Goal: Task Accomplishment & Management: Complete application form

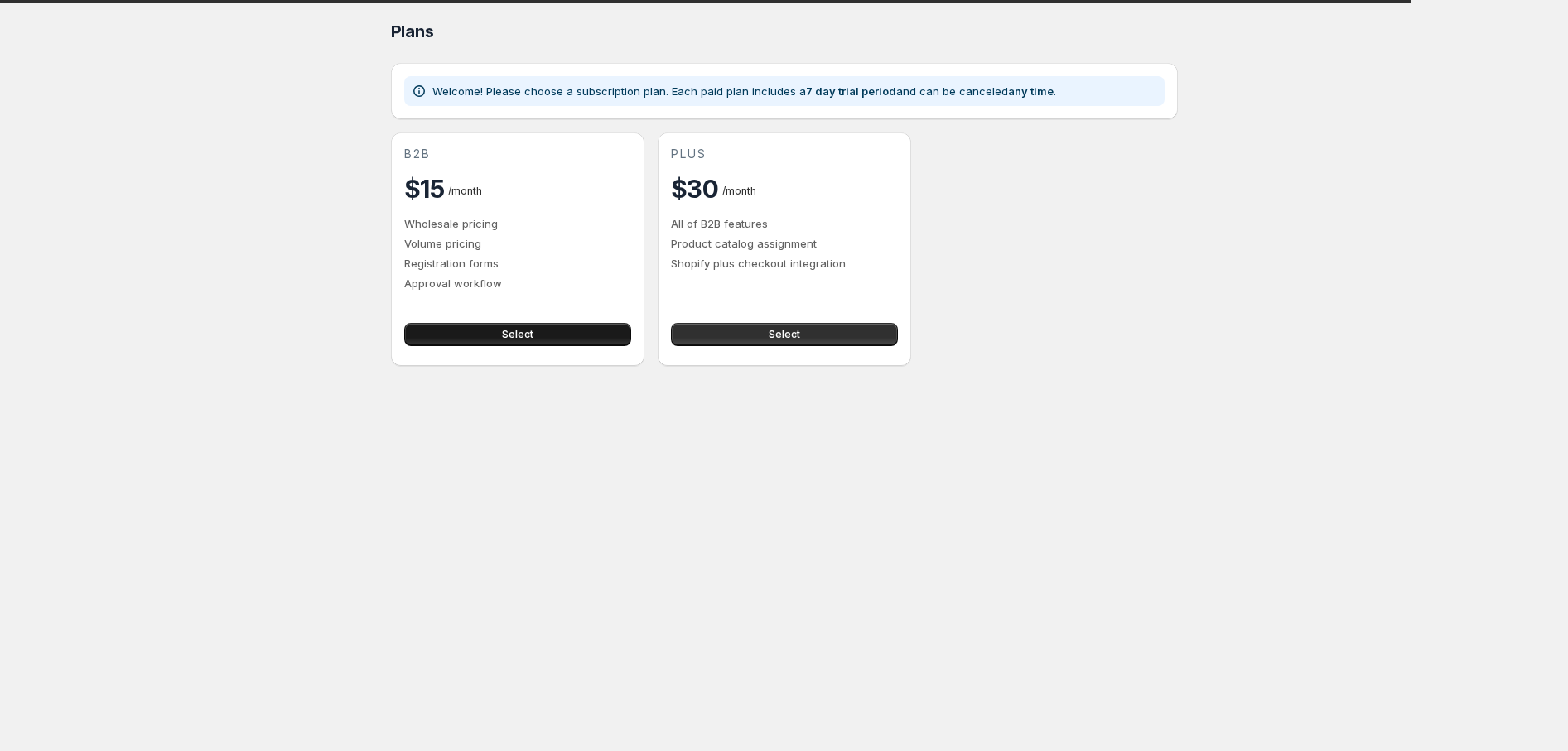
drag, startPoint x: 0, startPoint y: 0, endPoint x: 565, endPoint y: 327, distance: 652.8
click at [565, 327] on button "Select" at bounding box center [517, 335] width 227 height 24
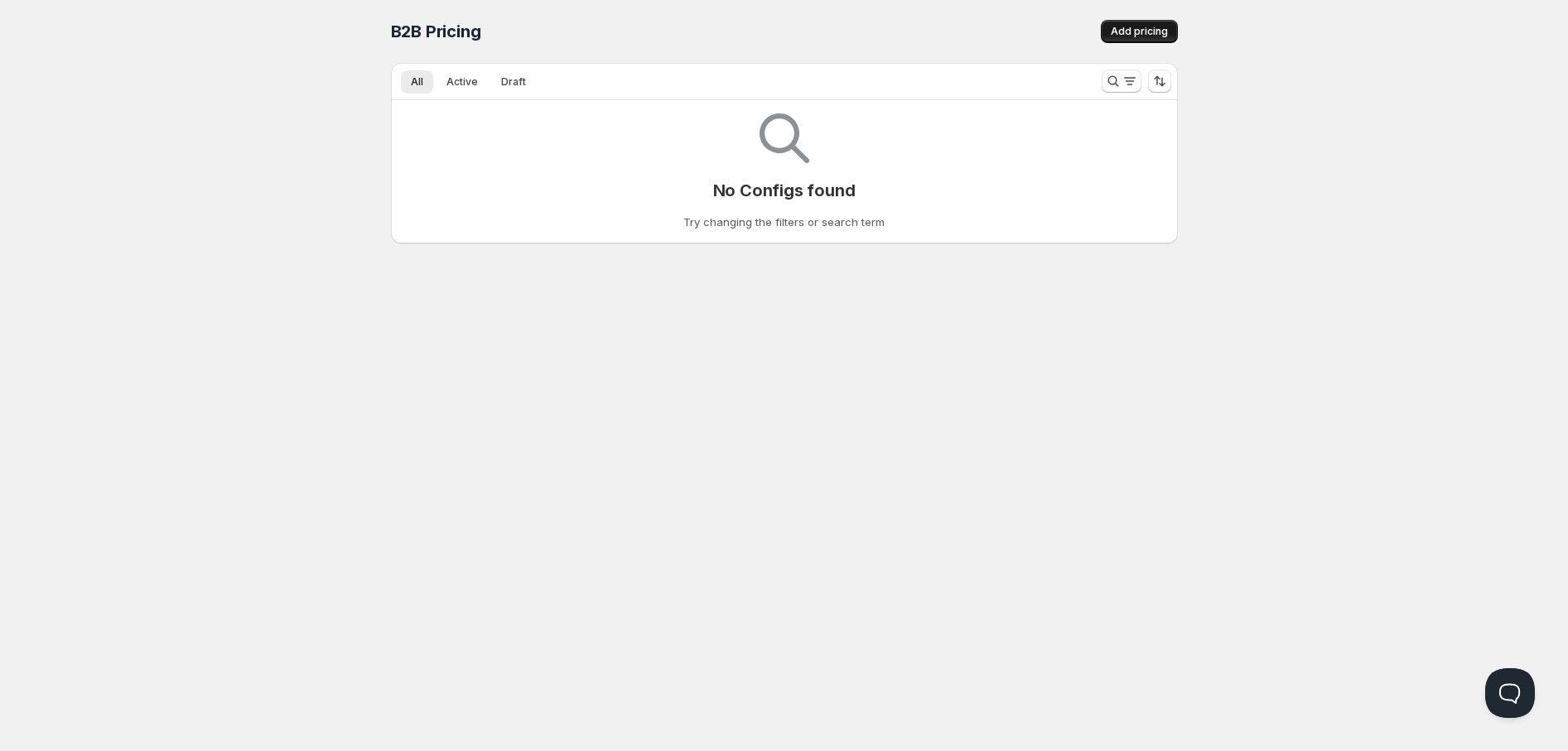
click at [1151, 39] on button "Add pricing" at bounding box center [1139, 31] width 77 height 24
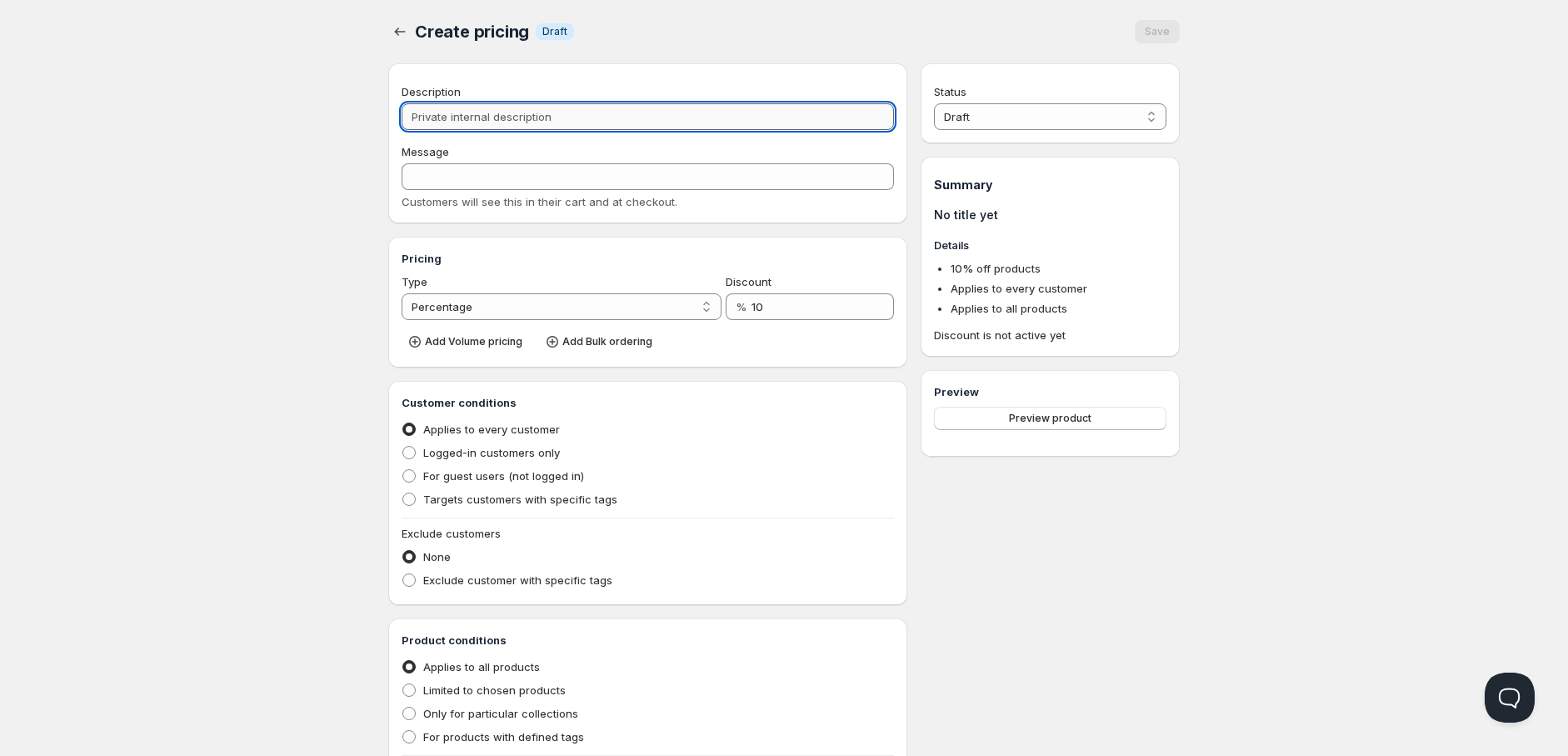
click at [495, 121] on input "Description" at bounding box center [648, 116] width 493 height 27
type input "1"
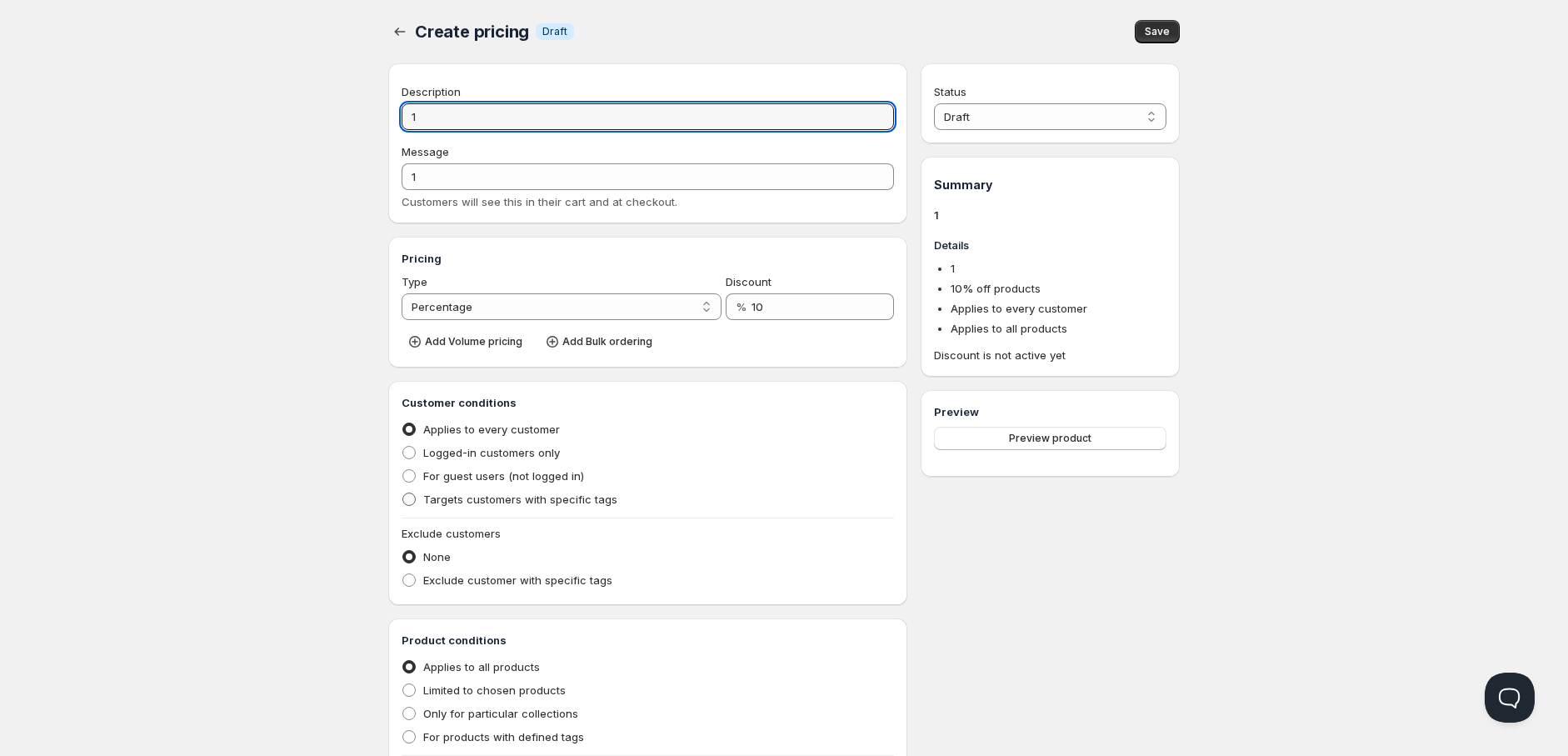
type input "1"
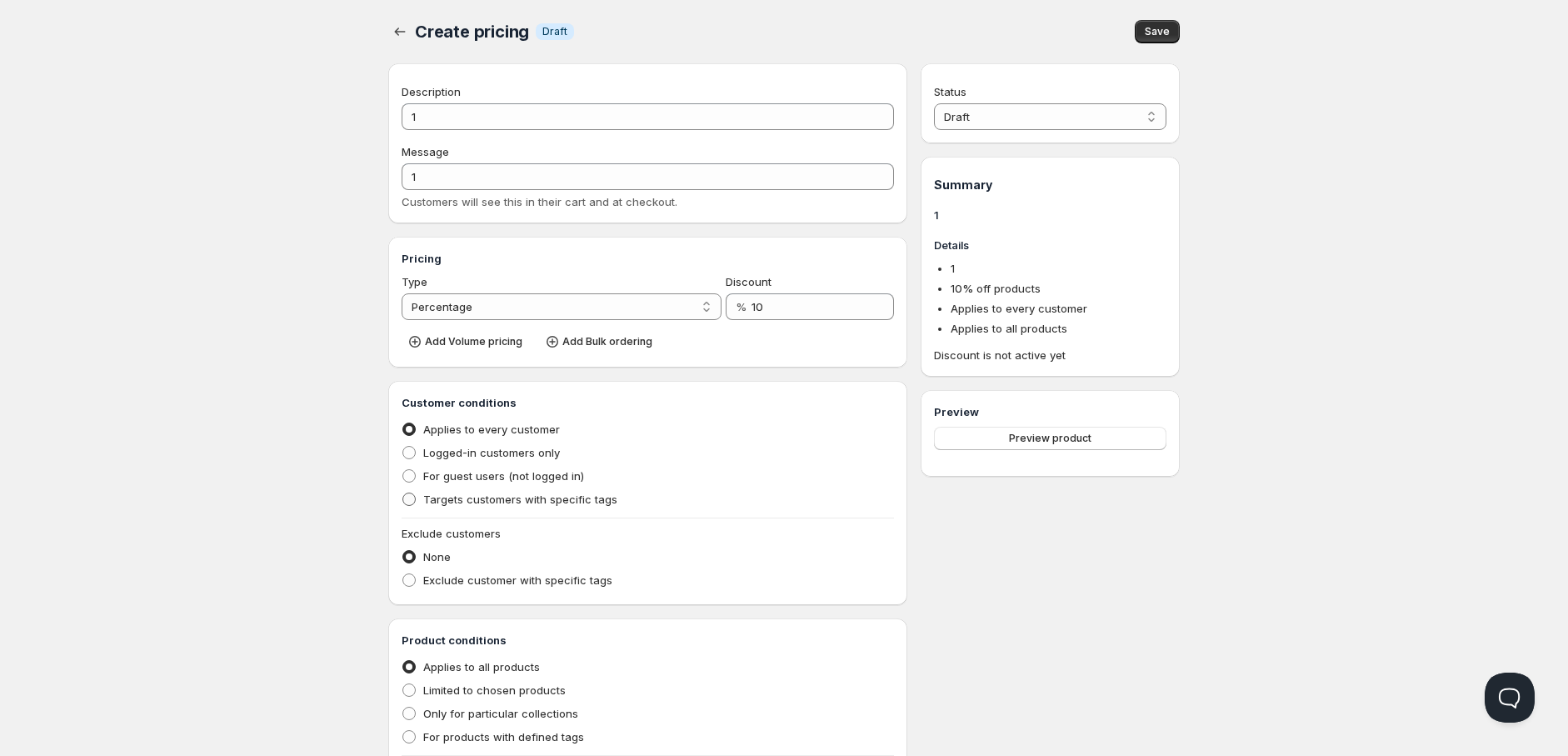
click at [547, 505] on span "Targets customers with specific tags" at bounding box center [520, 499] width 194 height 13
click at [404, 494] on input "Targets customers with specific tags" at bounding box center [403, 493] width 1 height 1
radio input "true"
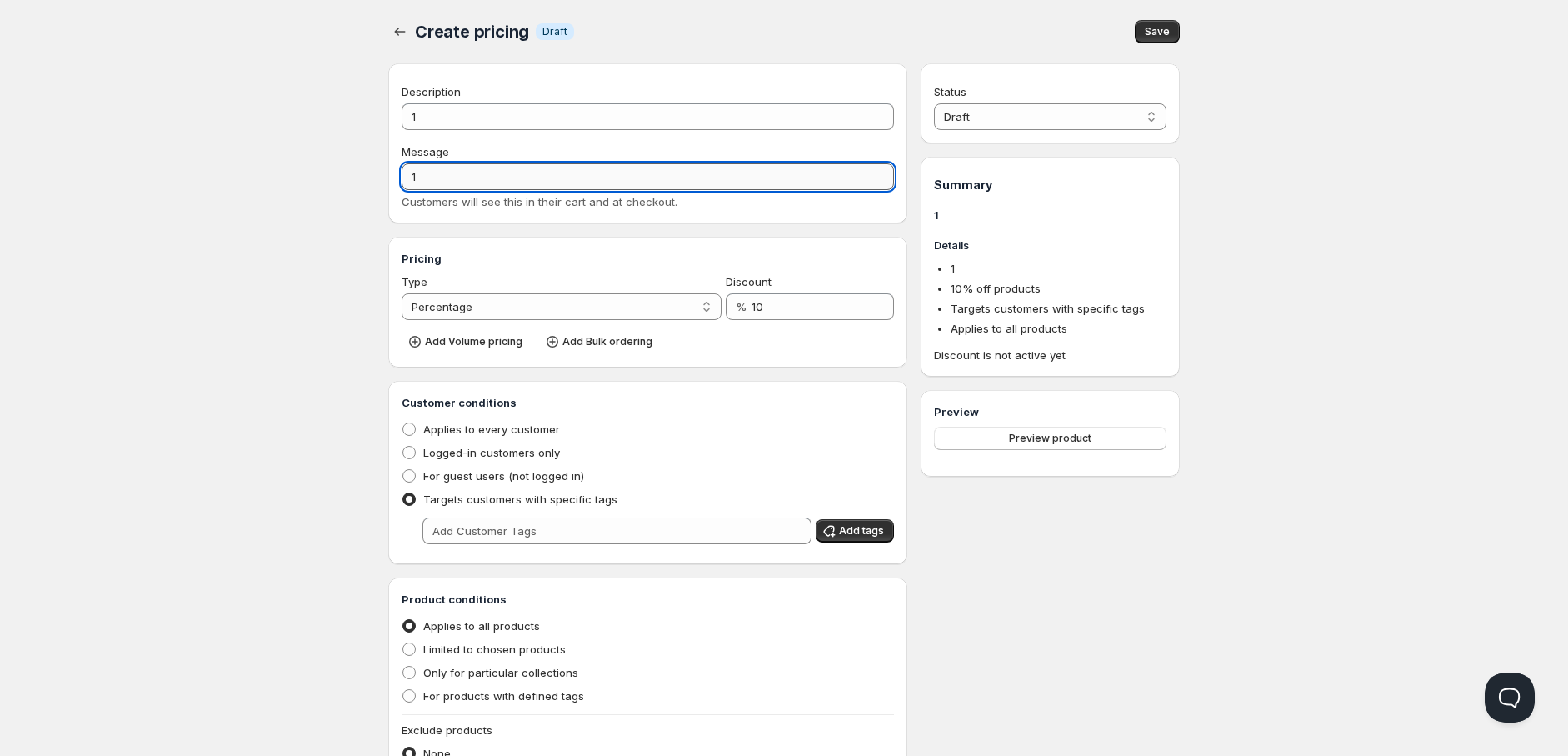
click at [417, 177] on input "1" at bounding box center [648, 176] width 493 height 27
type input "10"
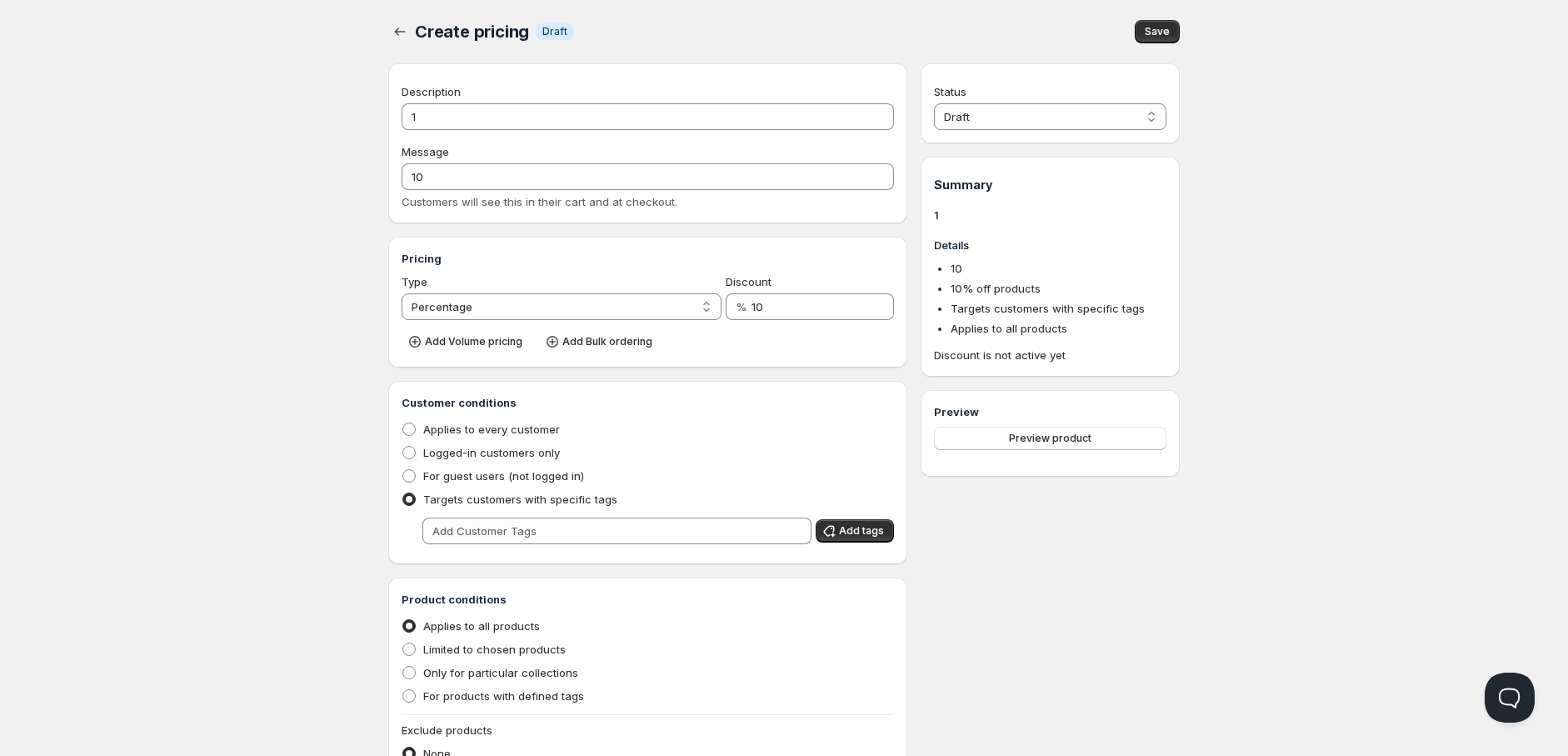
click at [494, 234] on div "Description 1 Message 10 Customers will see this in their cart and at checkout.…" at bounding box center [648, 501] width 519 height 875
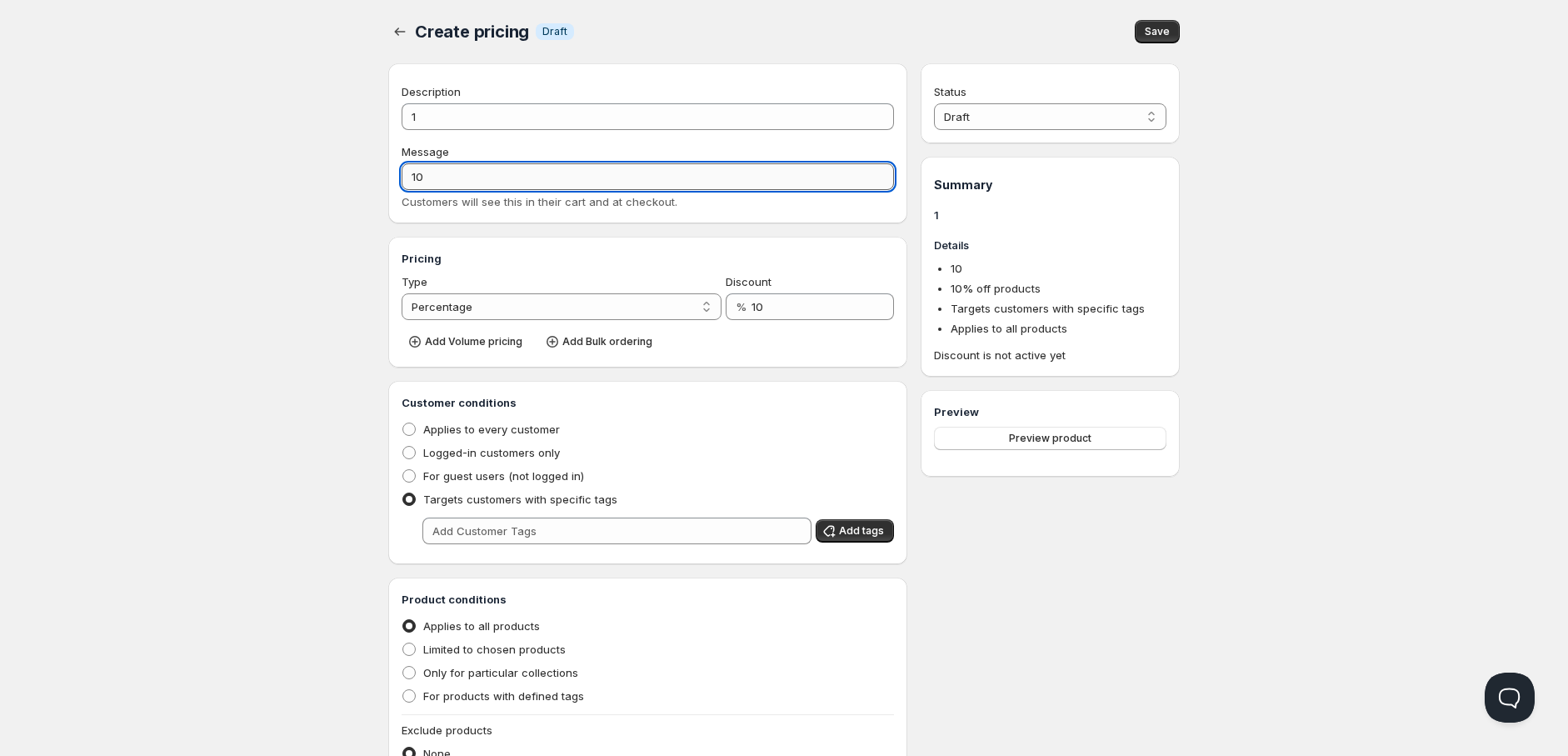
drag, startPoint x: 433, startPoint y: 177, endPoint x: 405, endPoint y: 176, distance: 28.0
click at [405, 176] on input "10" at bounding box center [648, 176] width 493 height 27
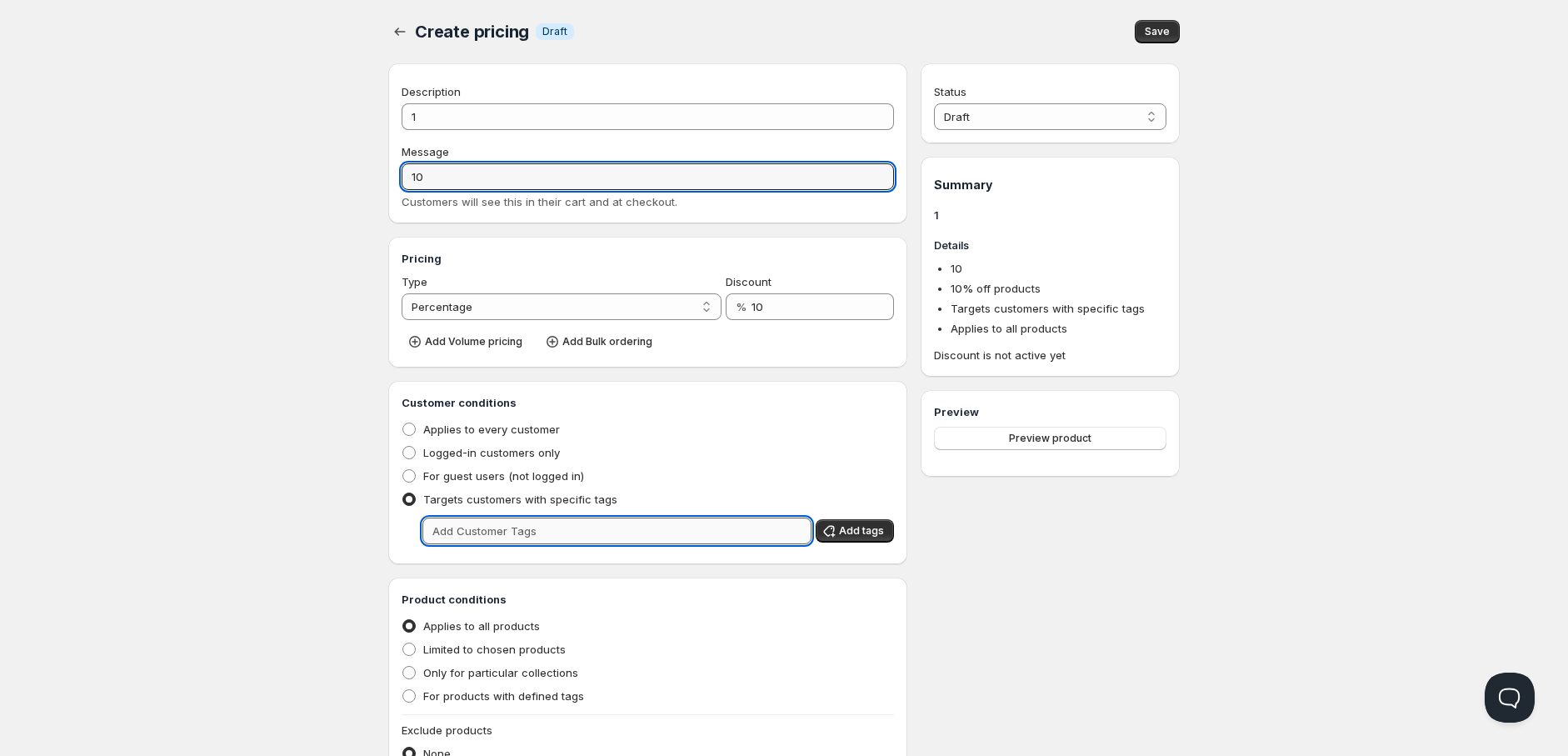
click at [533, 536] on input "text" at bounding box center [616, 530] width 389 height 27
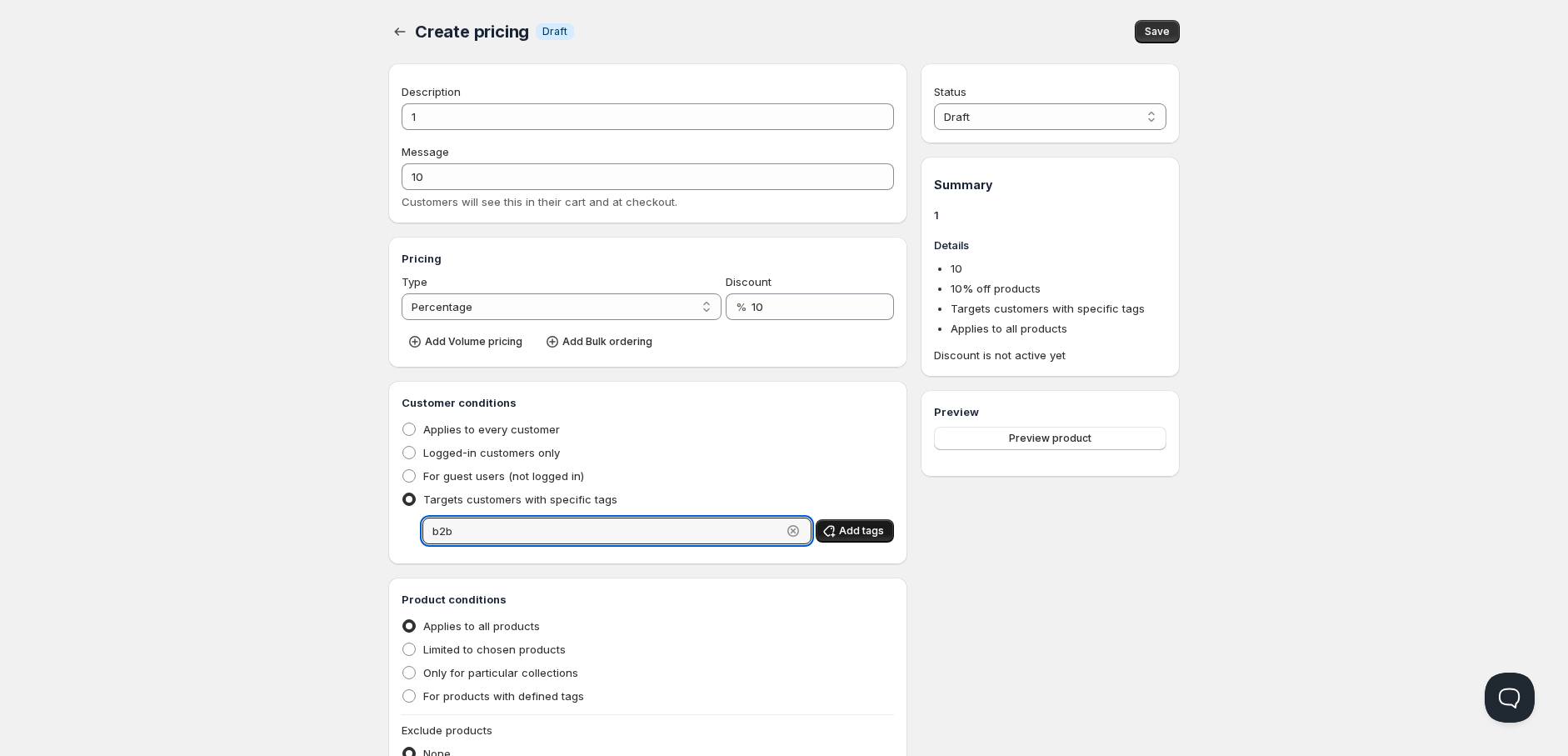
type input "b2b"
click at [887, 538] on button "Add tags" at bounding box center [855, 531] width 78 height 24
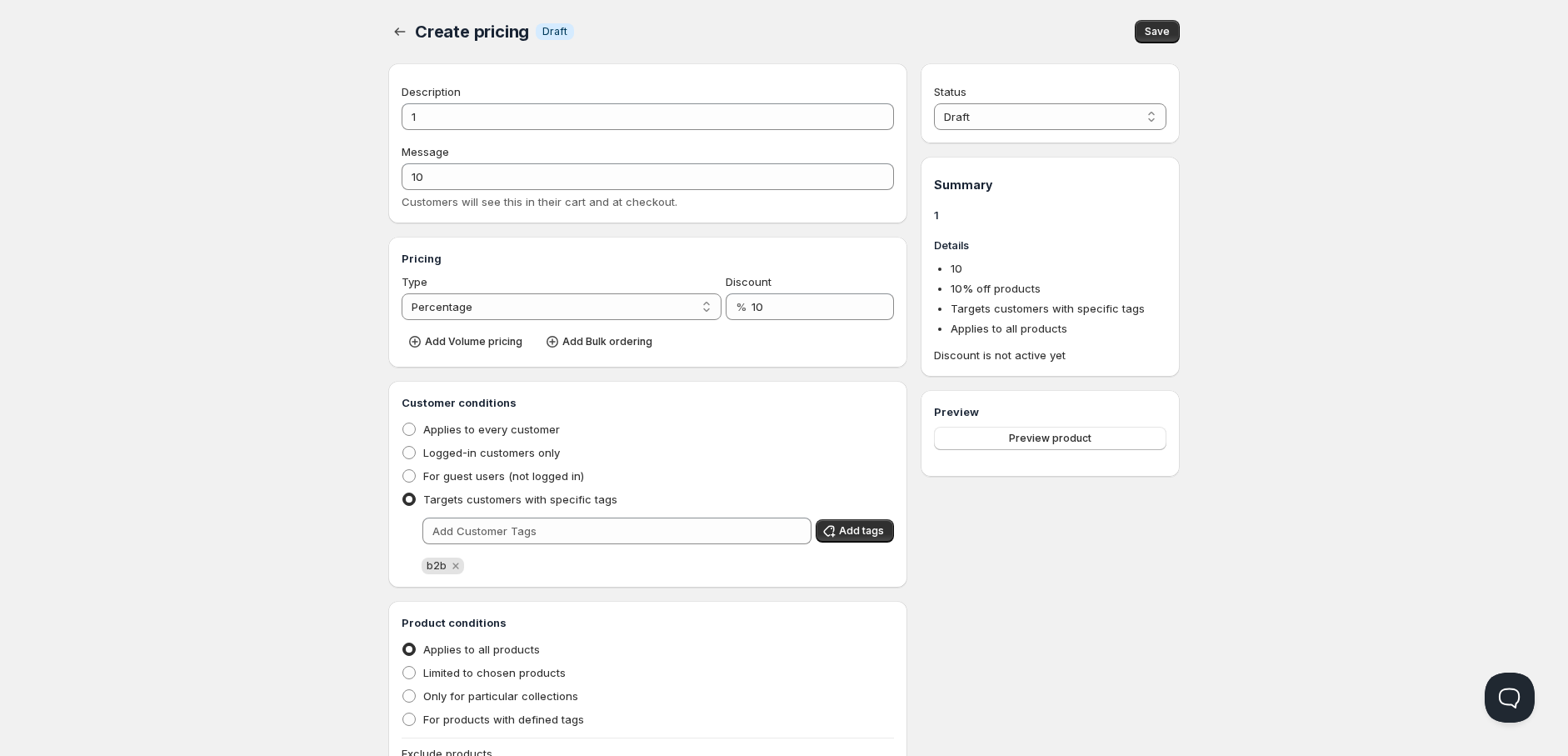
click at [606, 585] on div "Customer conditions Applies to every customer Logged-in customers only For gues…" at bounding box center [648, 484] width 519 height 207
click at [1160, 28] on span "Save" at bounding box center [1156, 31] width 25 height 13
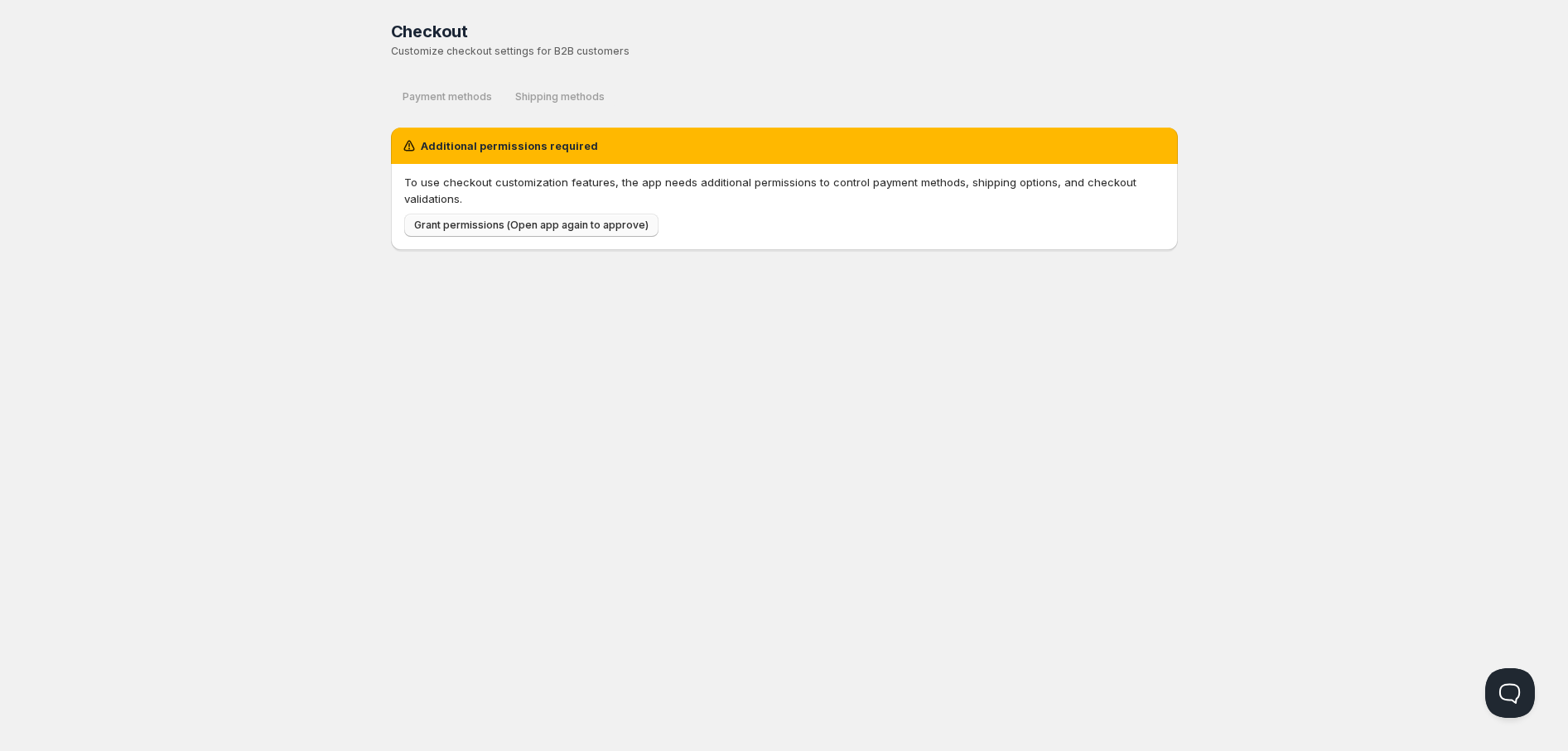
click at [533, 228] on span "Grant permissions (Open app again to approve)" at bounding box center [531, 224] width 234 height 13
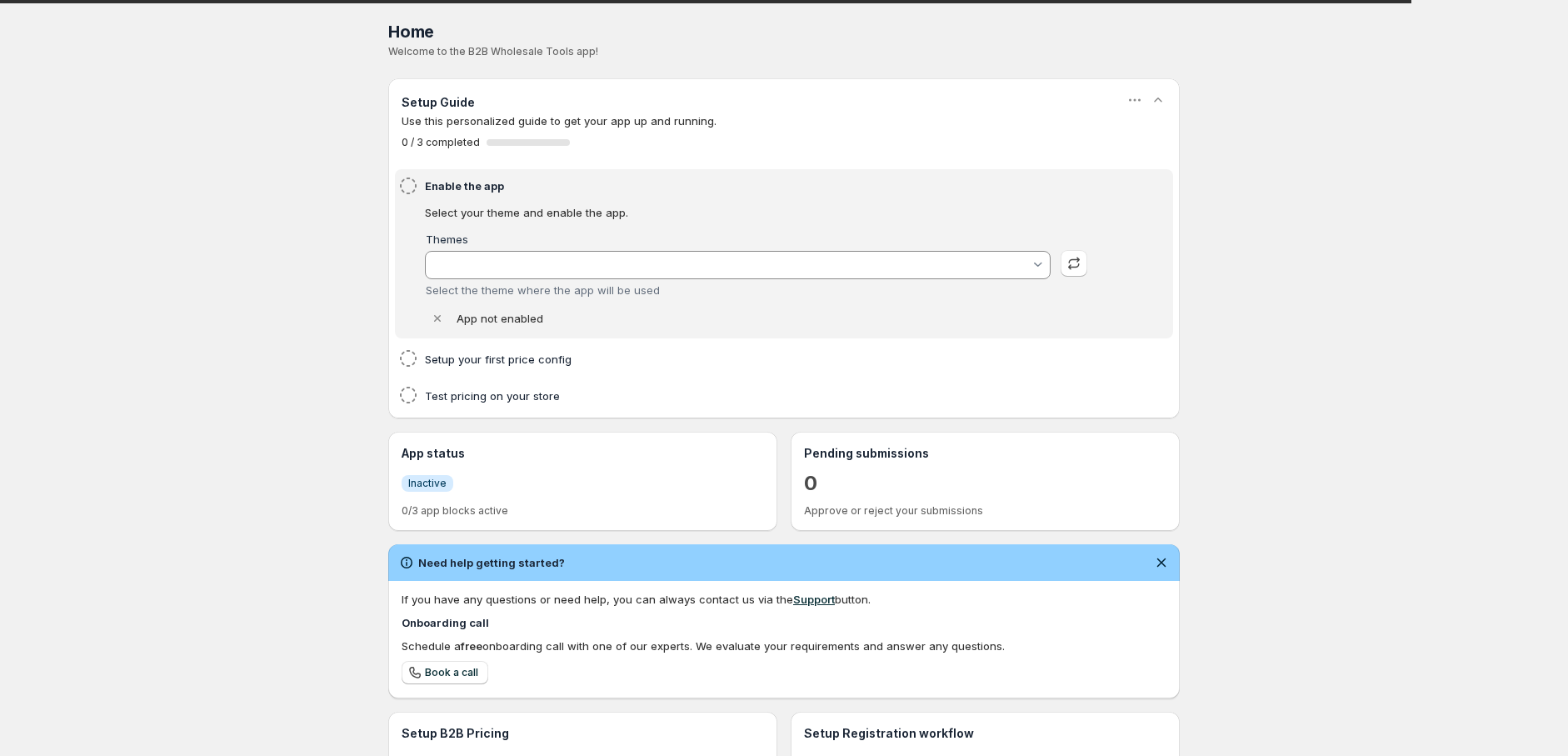
type input "上线版"
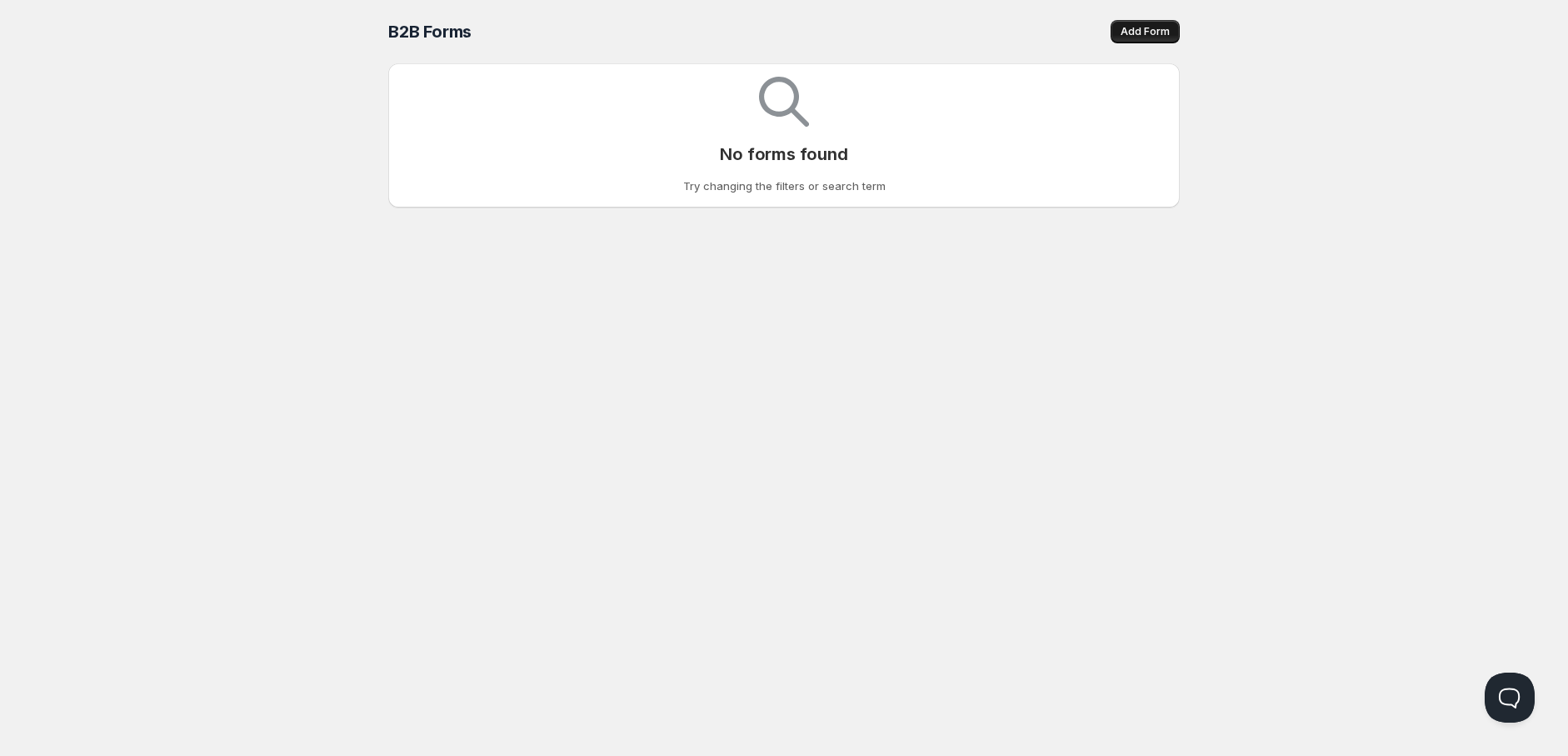
click at [1153, 28] on span "Add Form" at bounding box center [1146, 31] width 49 height 13
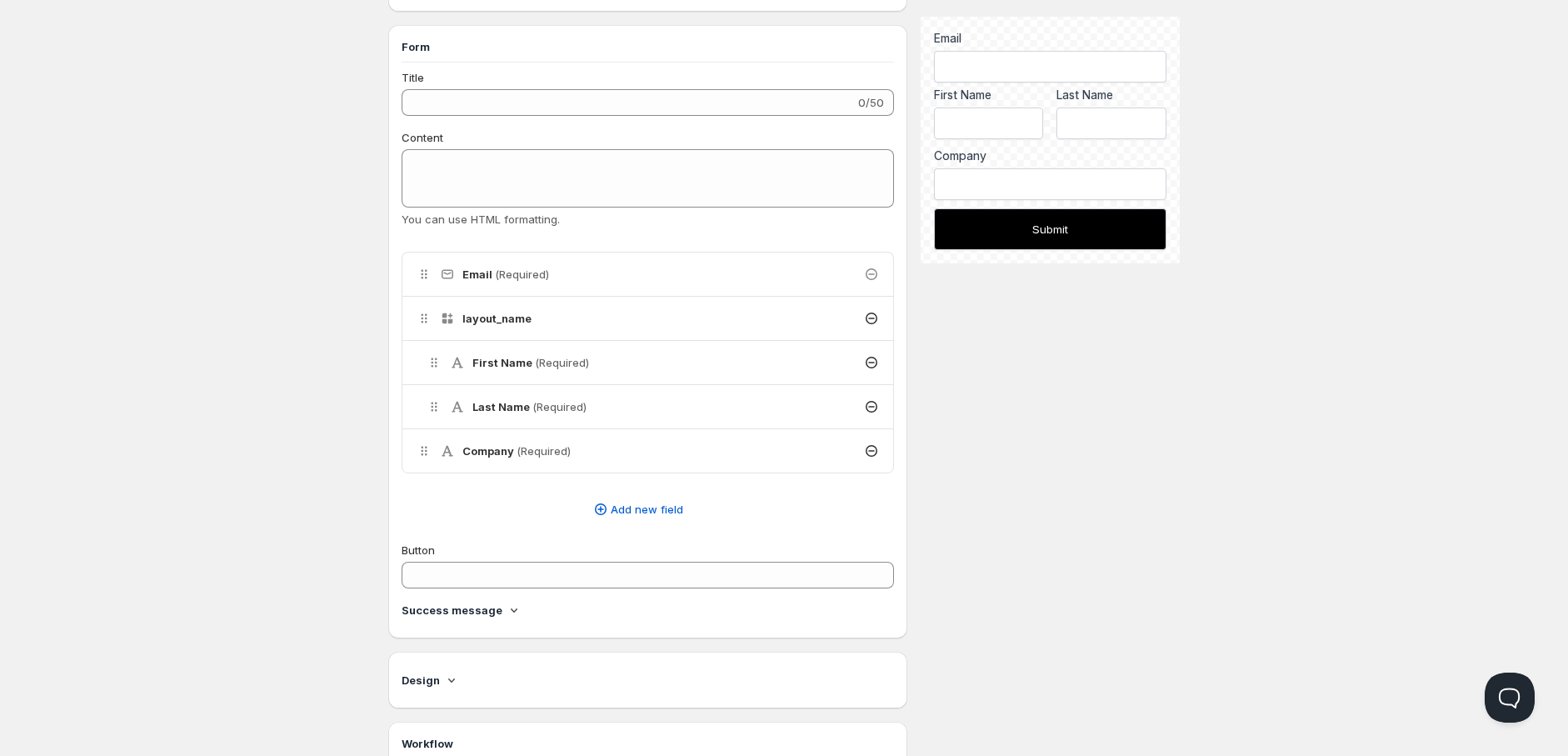
scroll to position [278, 0]
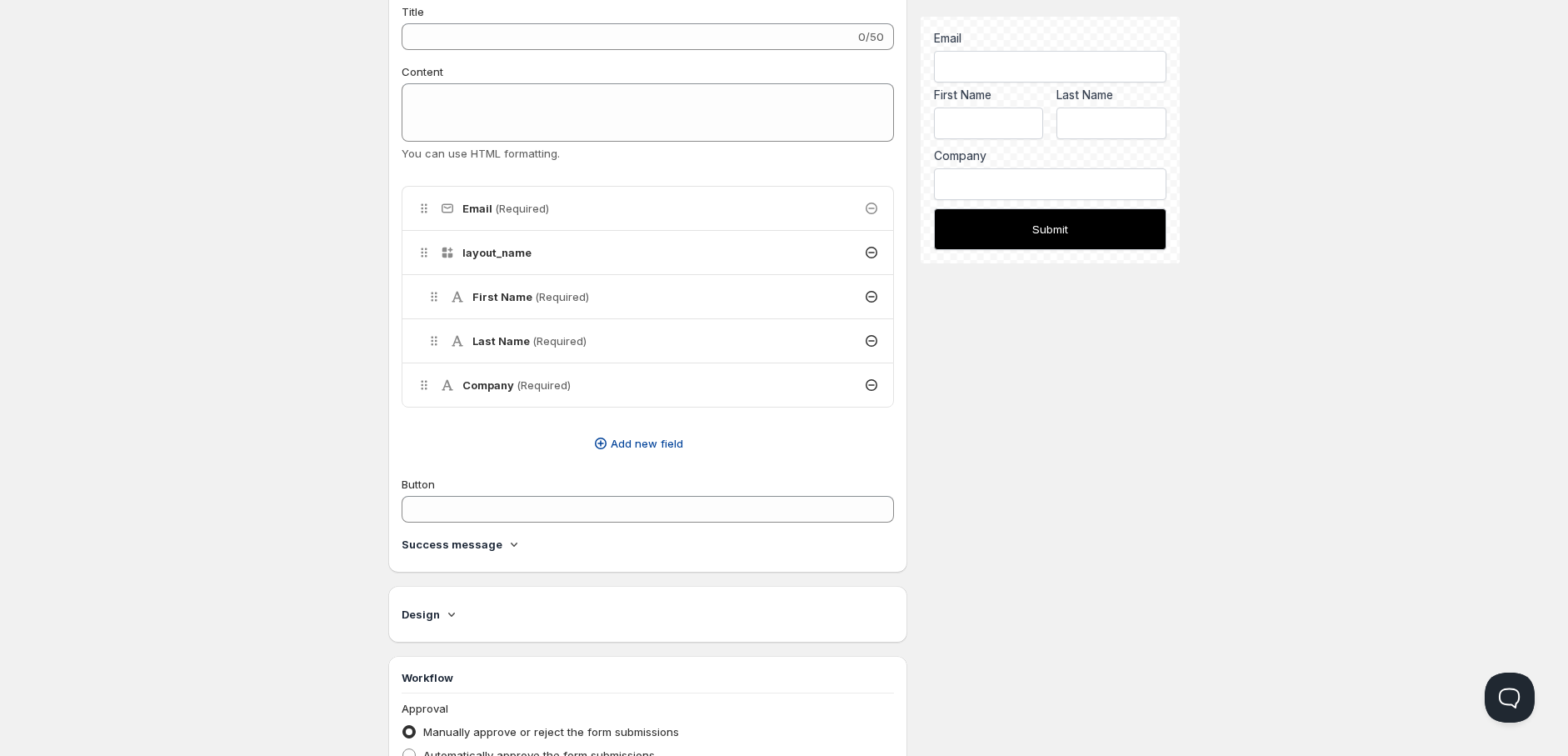
click at [590, 436] on button "Add new field" at bounding box center [638, 443] width 493 height 27
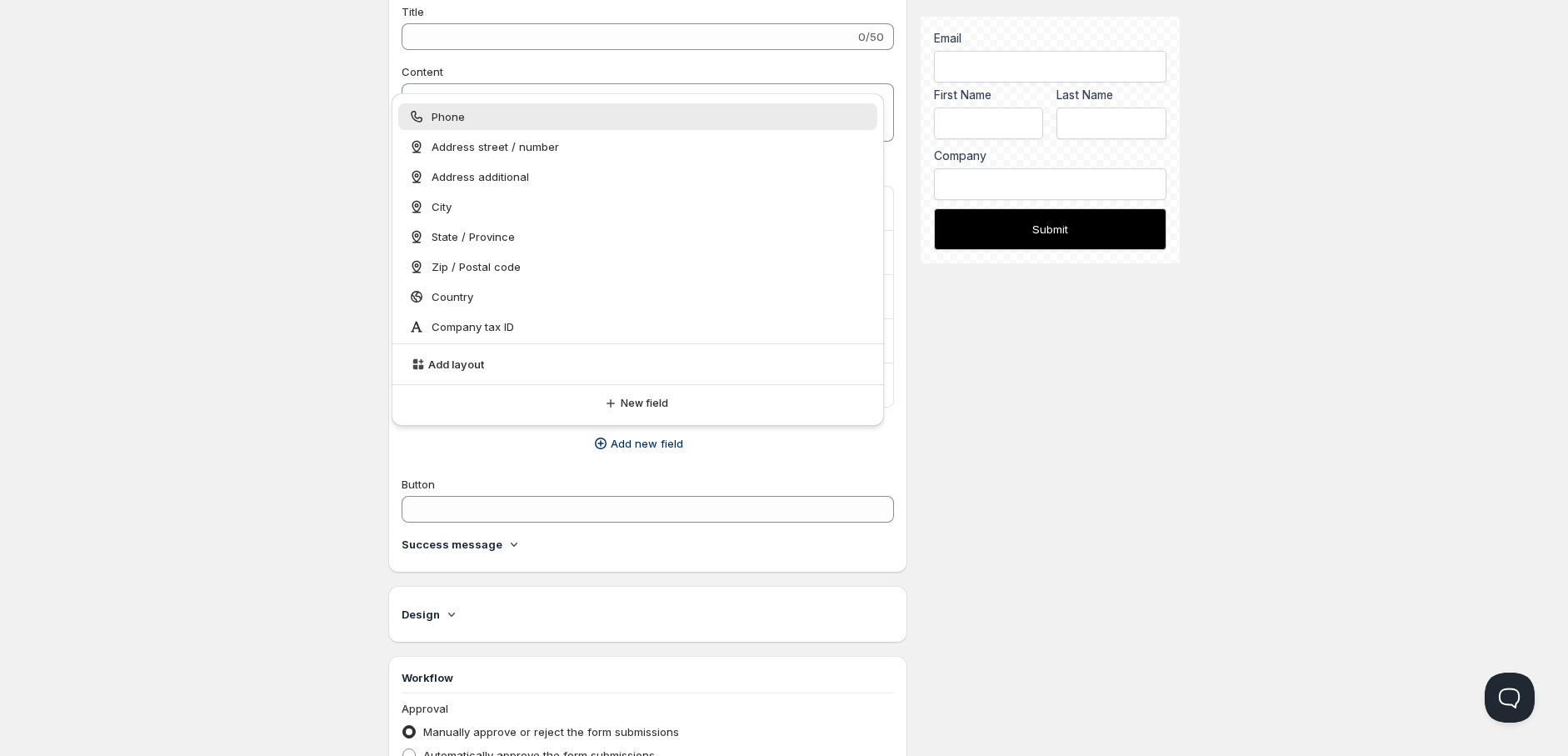
click at [534, 466] on div "Title 0/50 Content You can use HTML formatting. Delete Cancel Are you sure you …" at bounding box center [648, 281] width 493 height 556
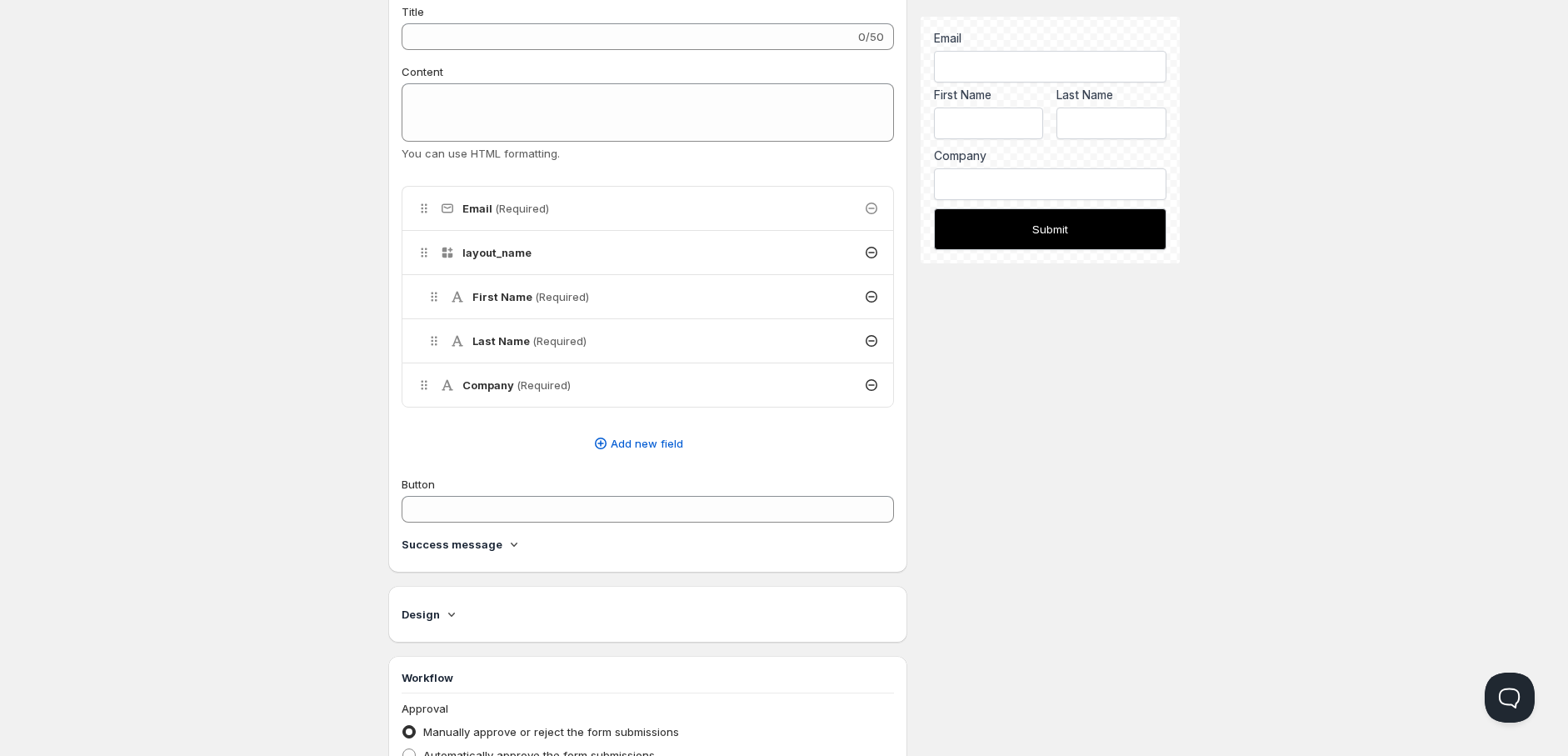
click at [493, 545] on h4 "Success message" at bounding box center [452, 544] width 101 height 17
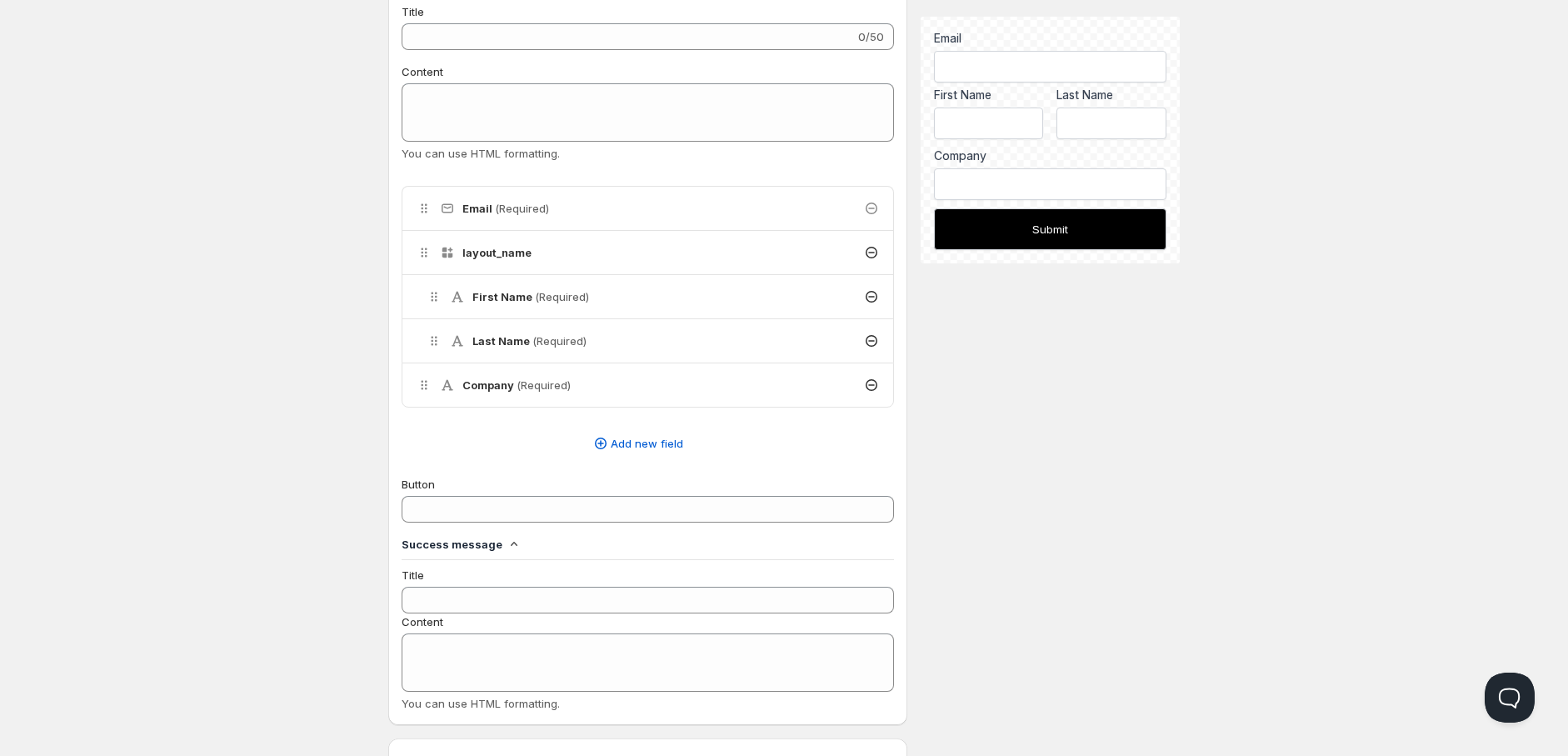
click at [493, 545] on h4 "Success message" at bounding box center [452, 544] width 101 height 17
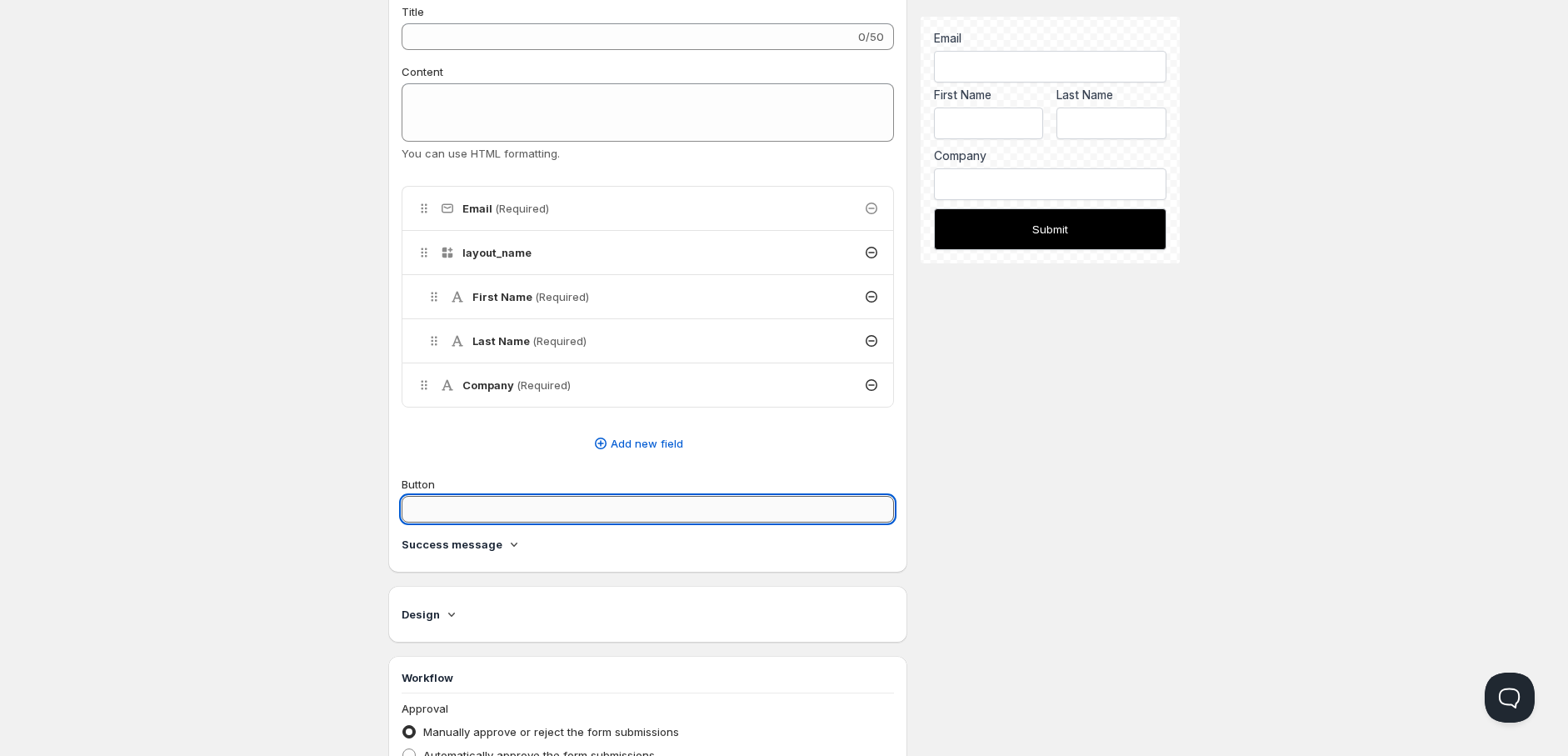
click at [488, 516] on input "Button" at bounding box center [648, 509] width 493 height 27
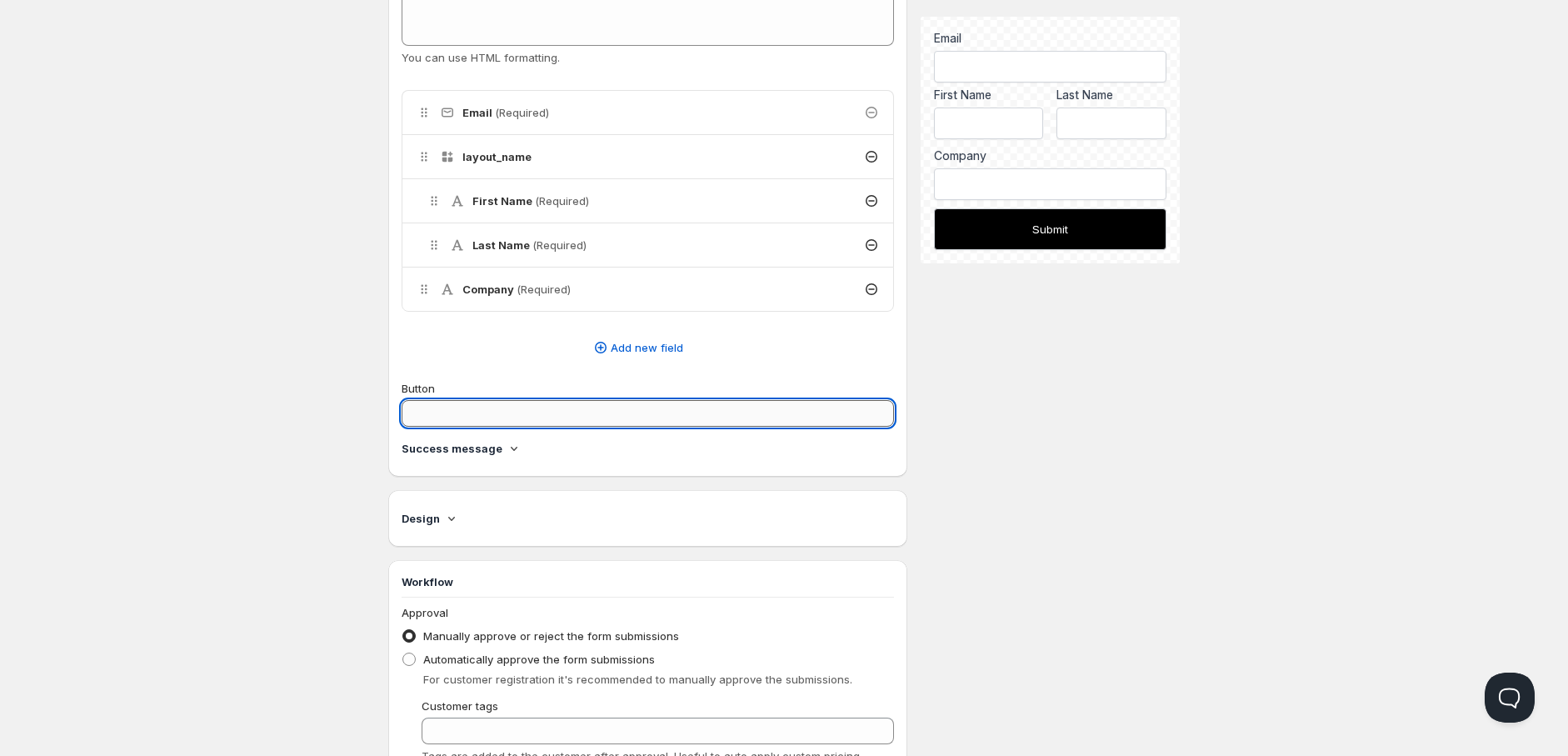
scroll to position [463, 0]
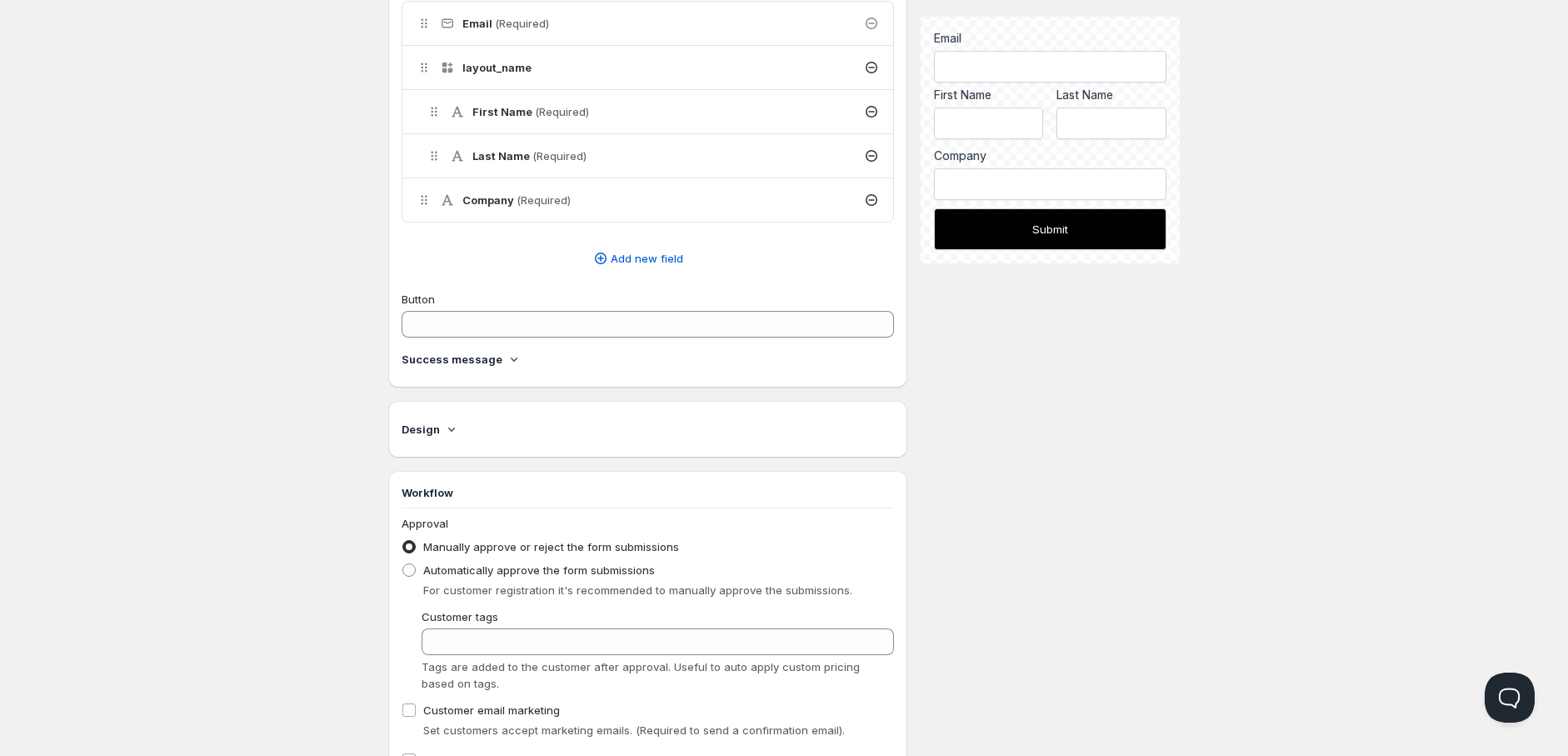
click at [511, 362] on icon at bounding box center [513, 359] width 17 height 17
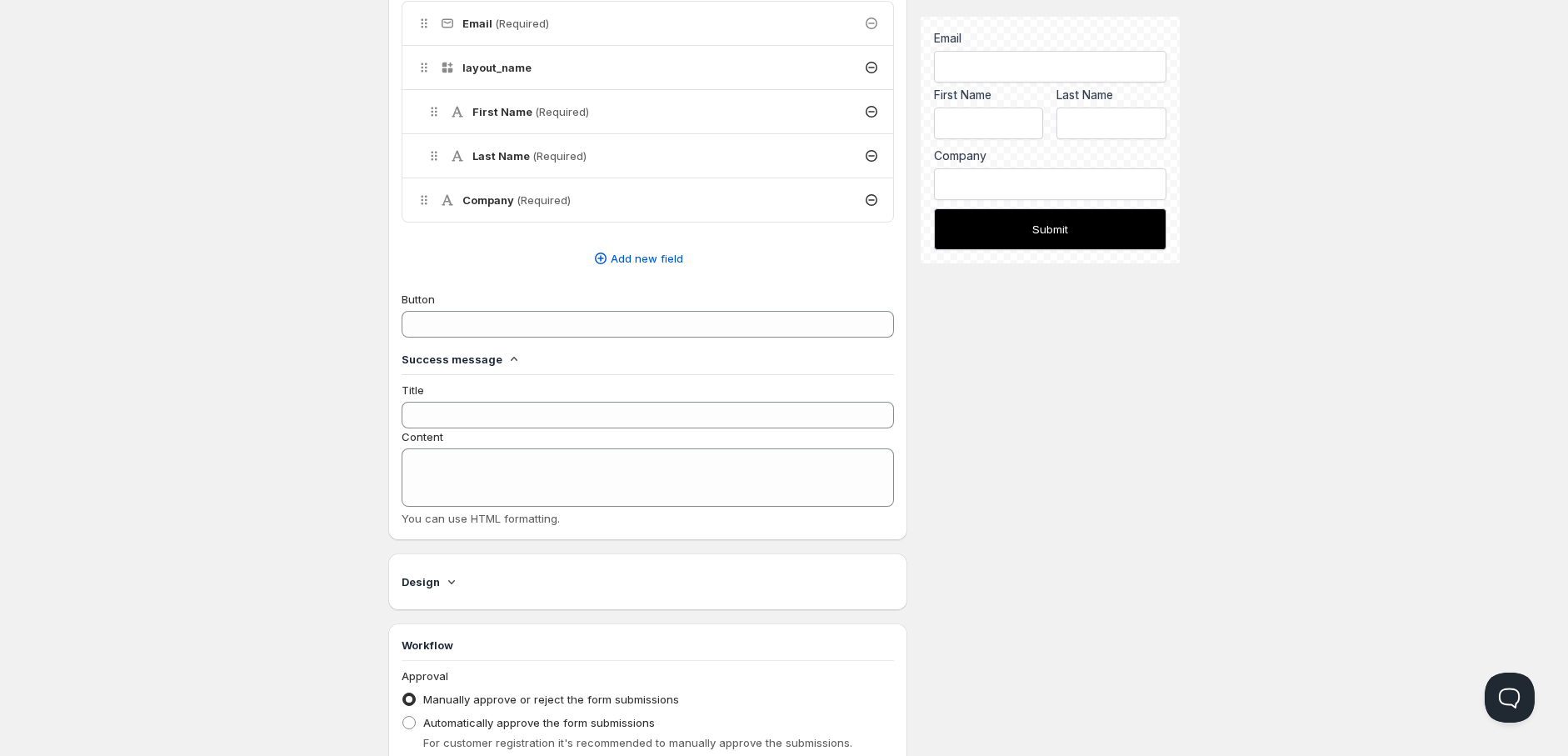
click at [511, 362] on icon at bounding box center [513, 359] width 17 height 17
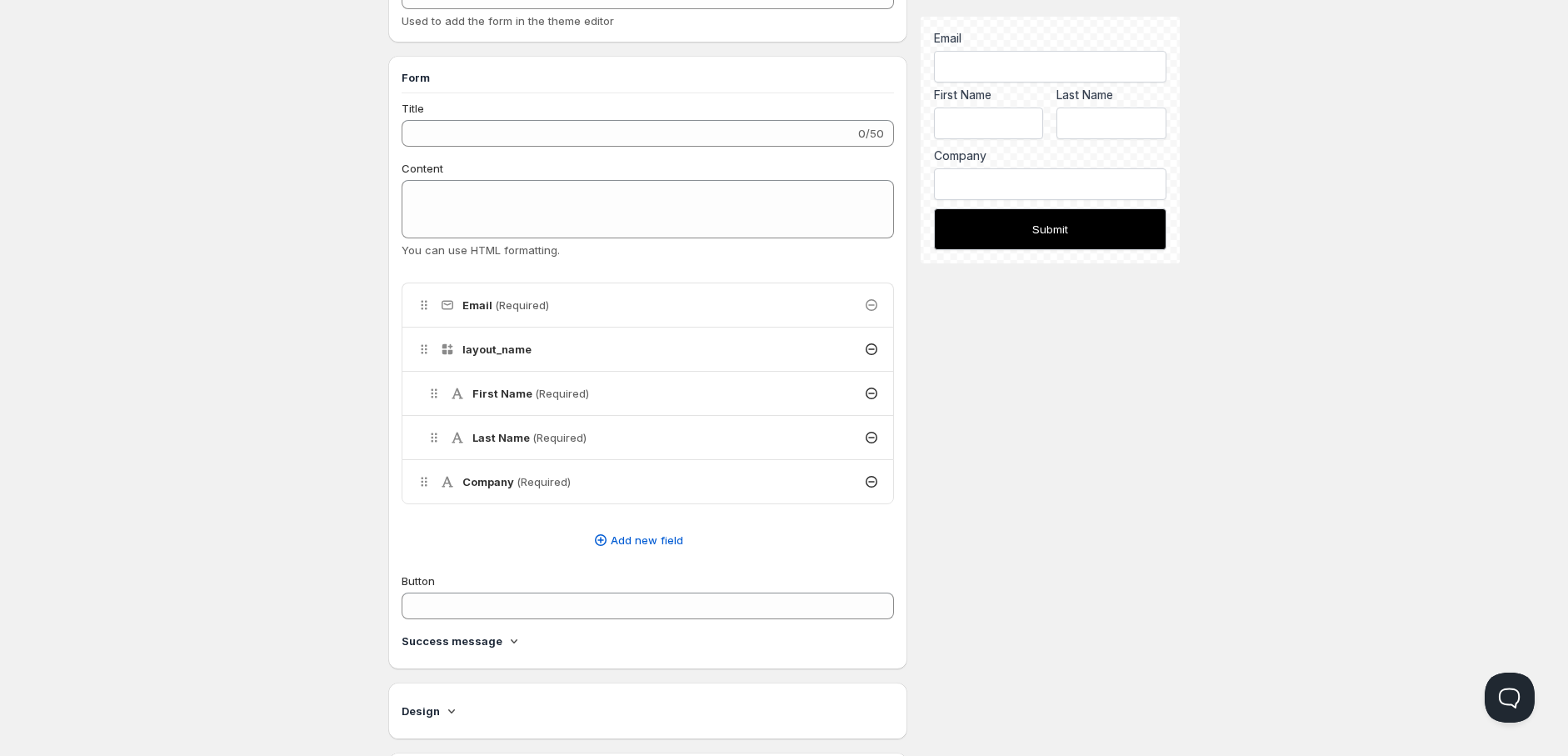
scroll to position [185, 0]
click at [1508, 701] on button "Open Beacon popover" at bounding box center [1507, 694] width 50 height 50
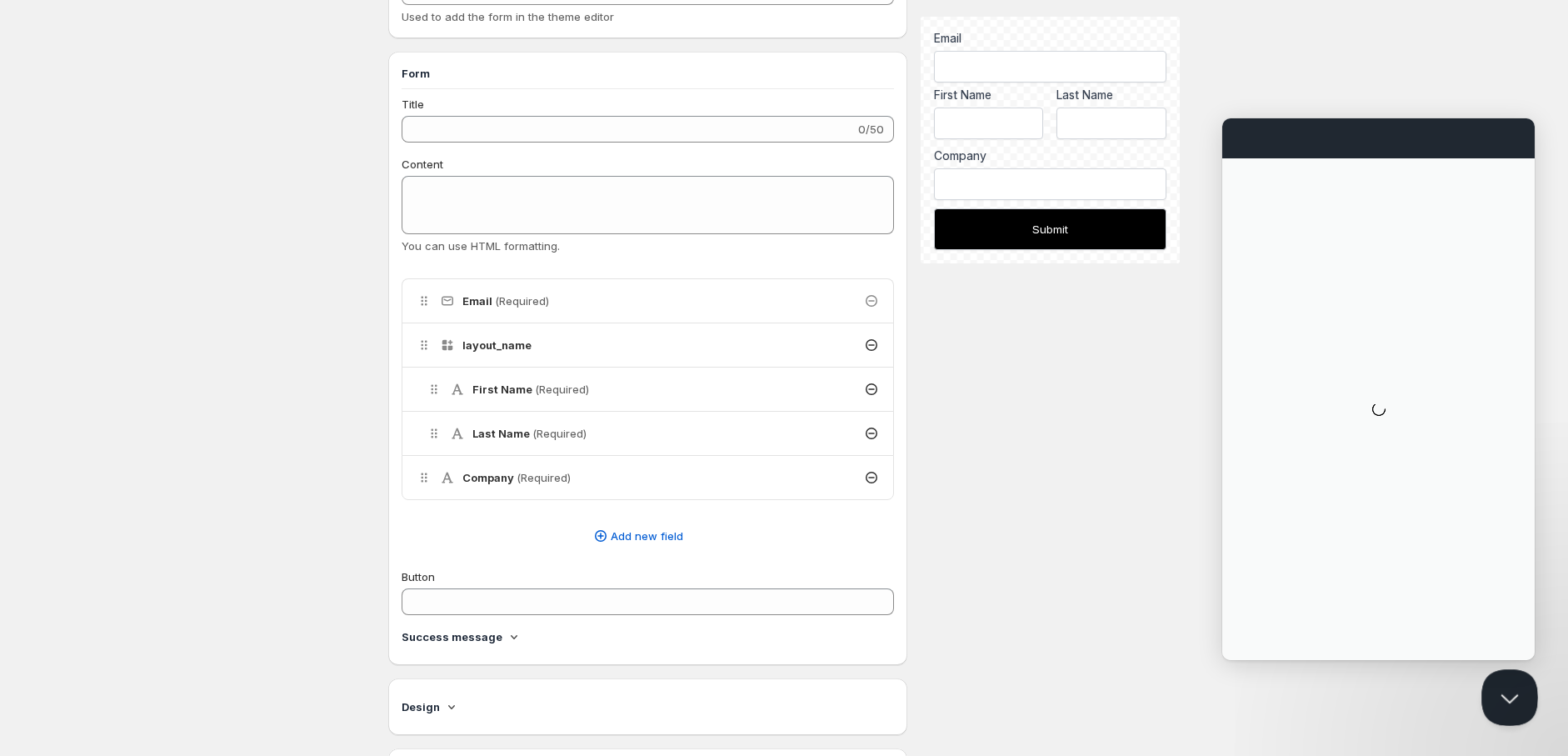
scroll to position [0, 0]
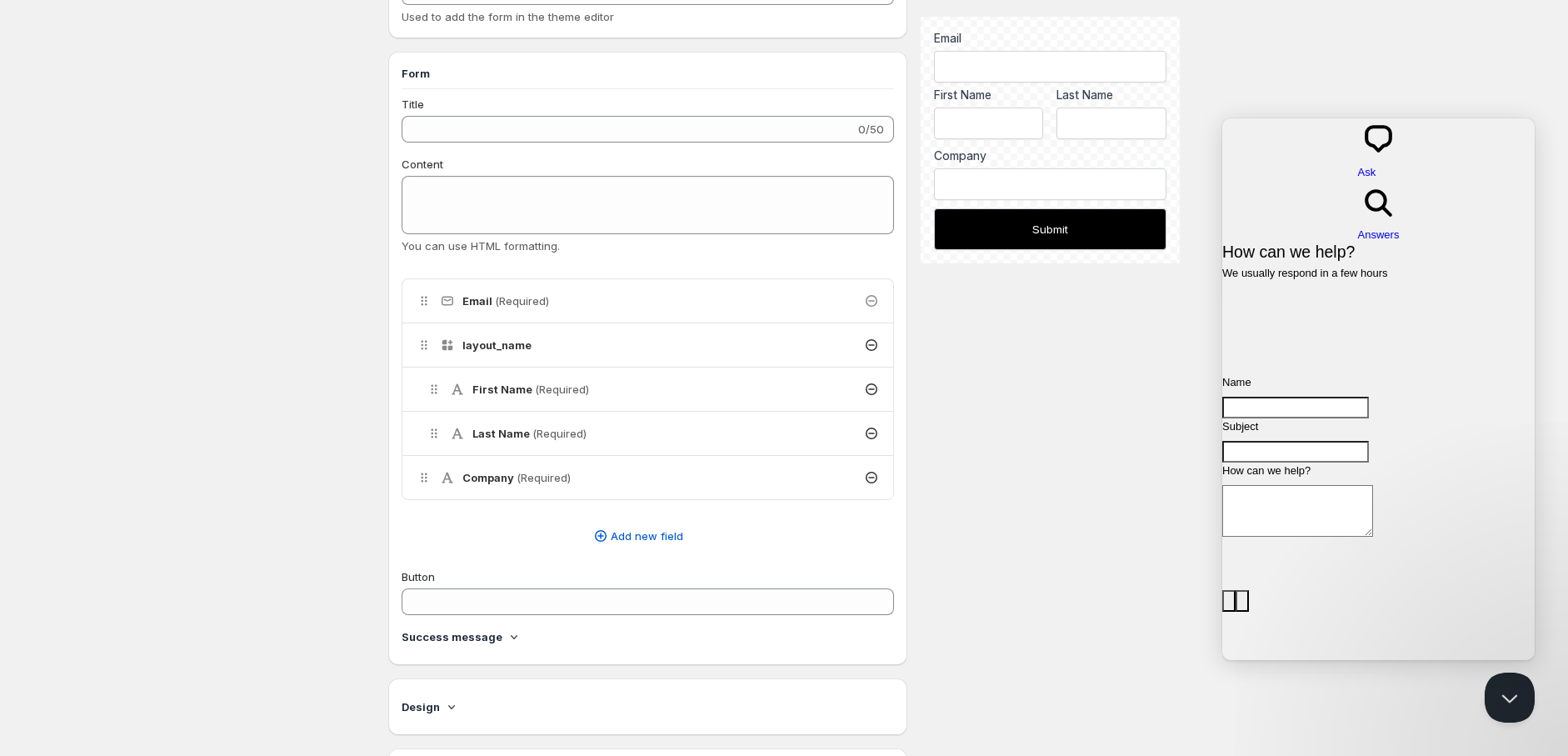
click at [1309, 397] on input "Name" at bounding box center [1296, 408] width 146 height 22
type input "[PERSON_NAME]"
click at [1307, 441] on input "Subject" at bounding box center [1296, 452] width 146 height 22
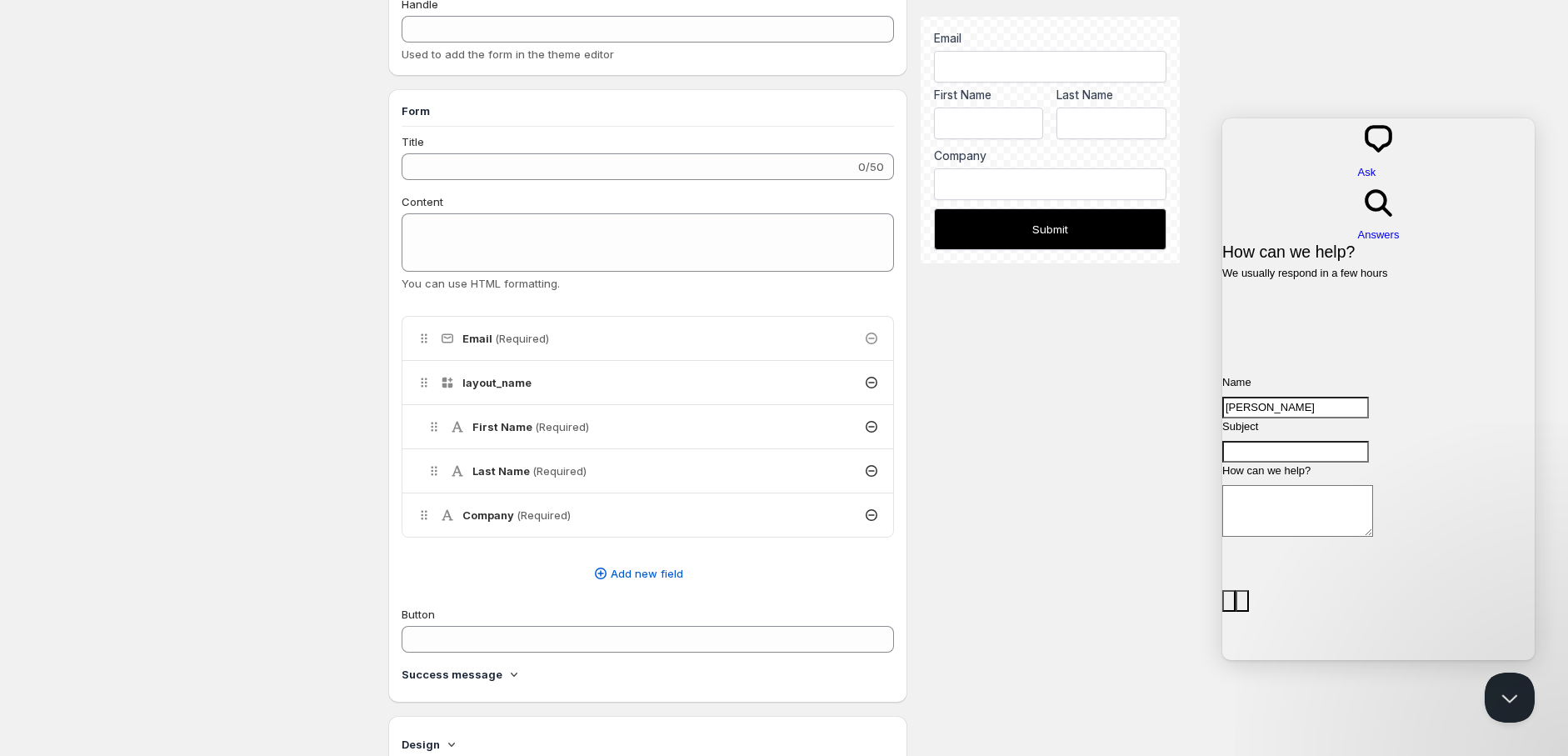
scroll to position [234, 0]
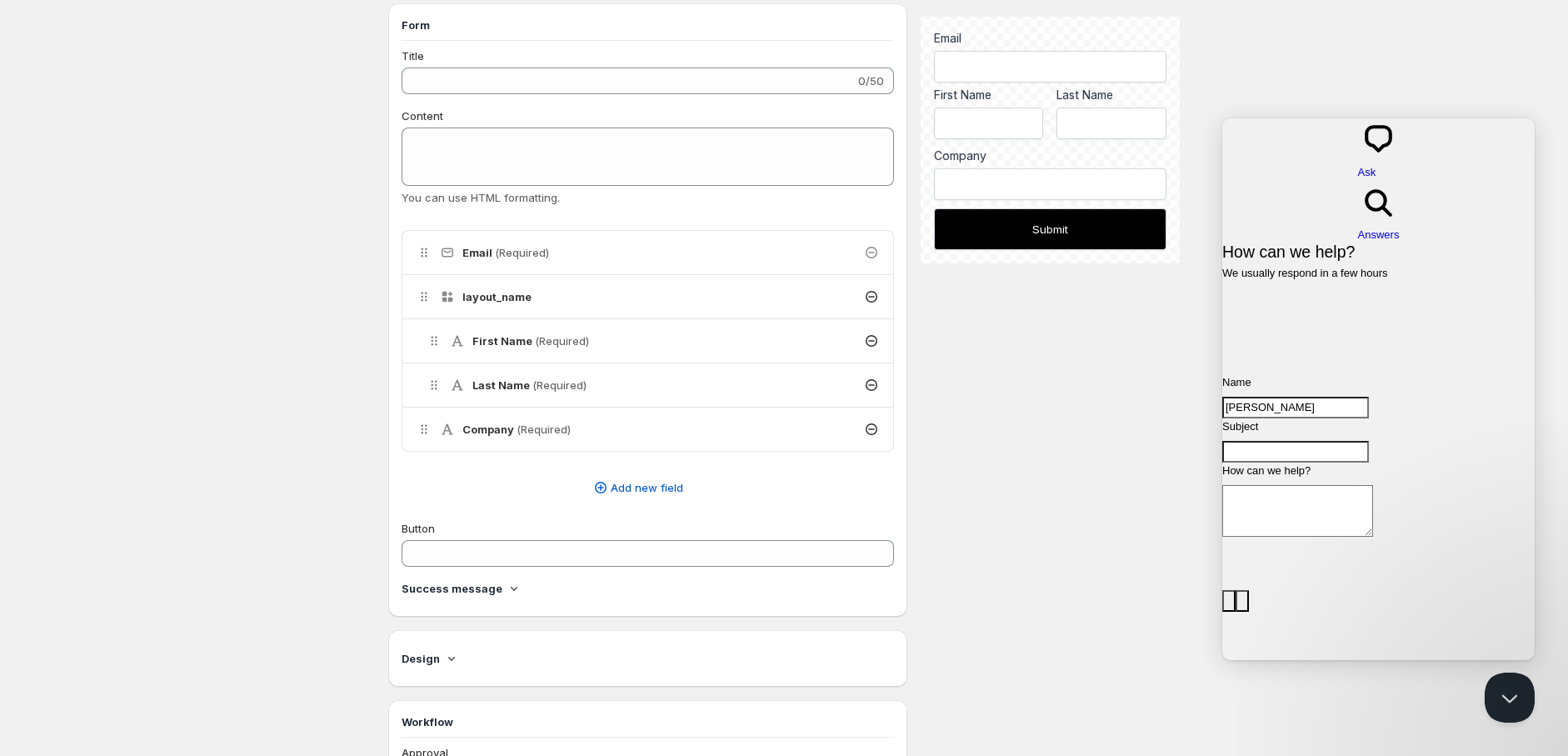
click at [472, 586] on h4 "Success message" at bounding box center [452, 588] width 101 height 17
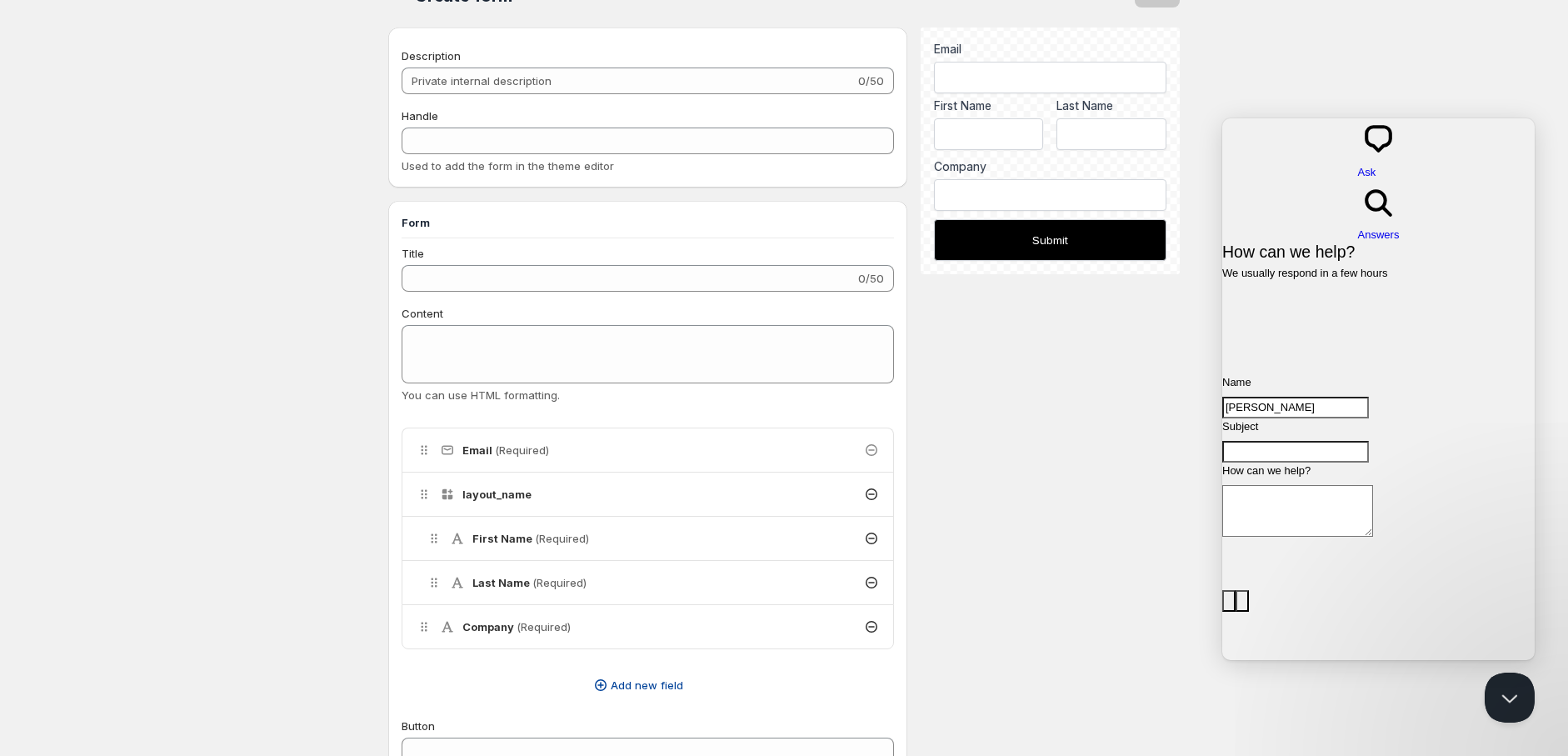
scroll to position [0, 0]
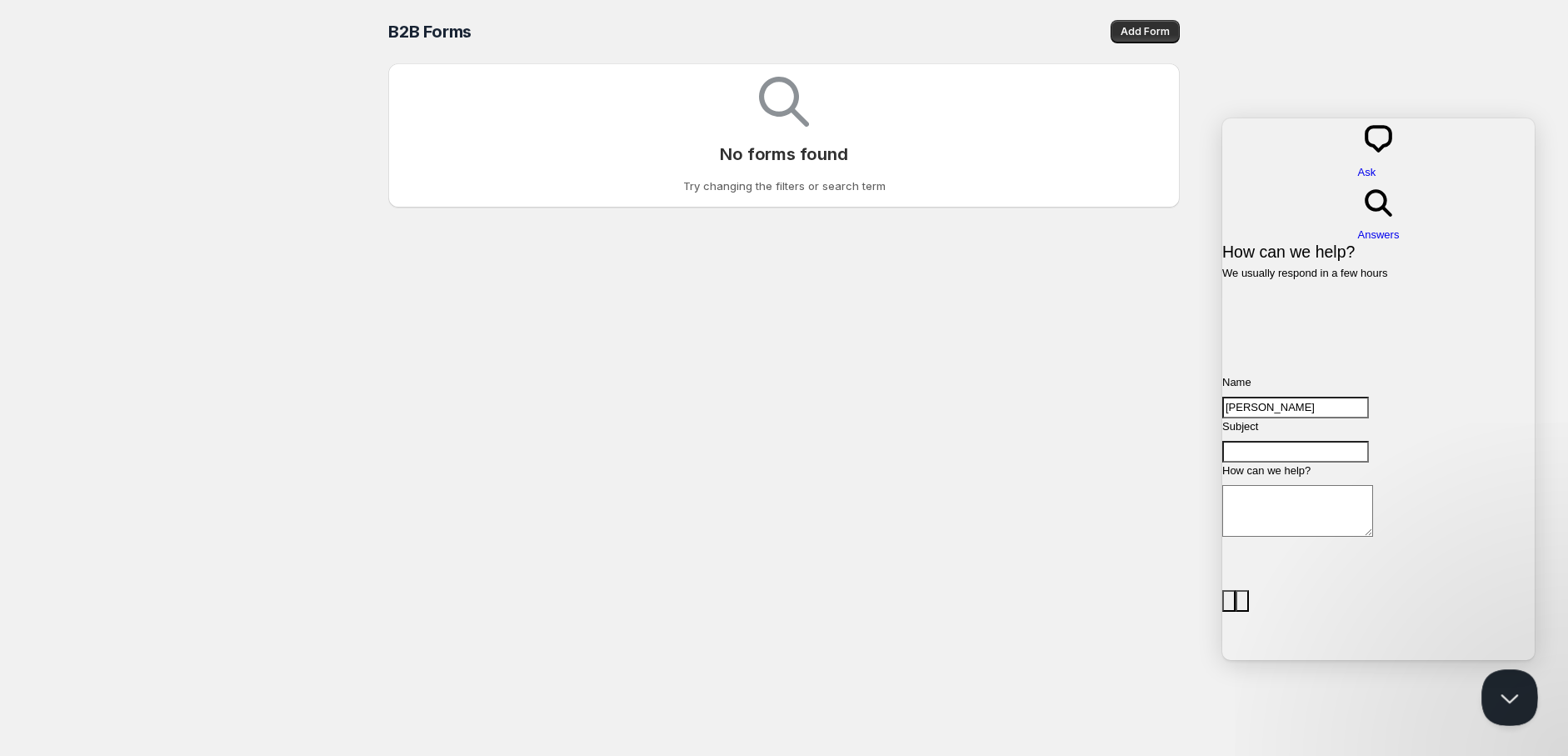
click at [1497, 685] on button "Close Beacon popover" at bounding box center [1507, 694] width 50 height 50
